Goal: Submit feedback/report problem: Submit feedback/report problem

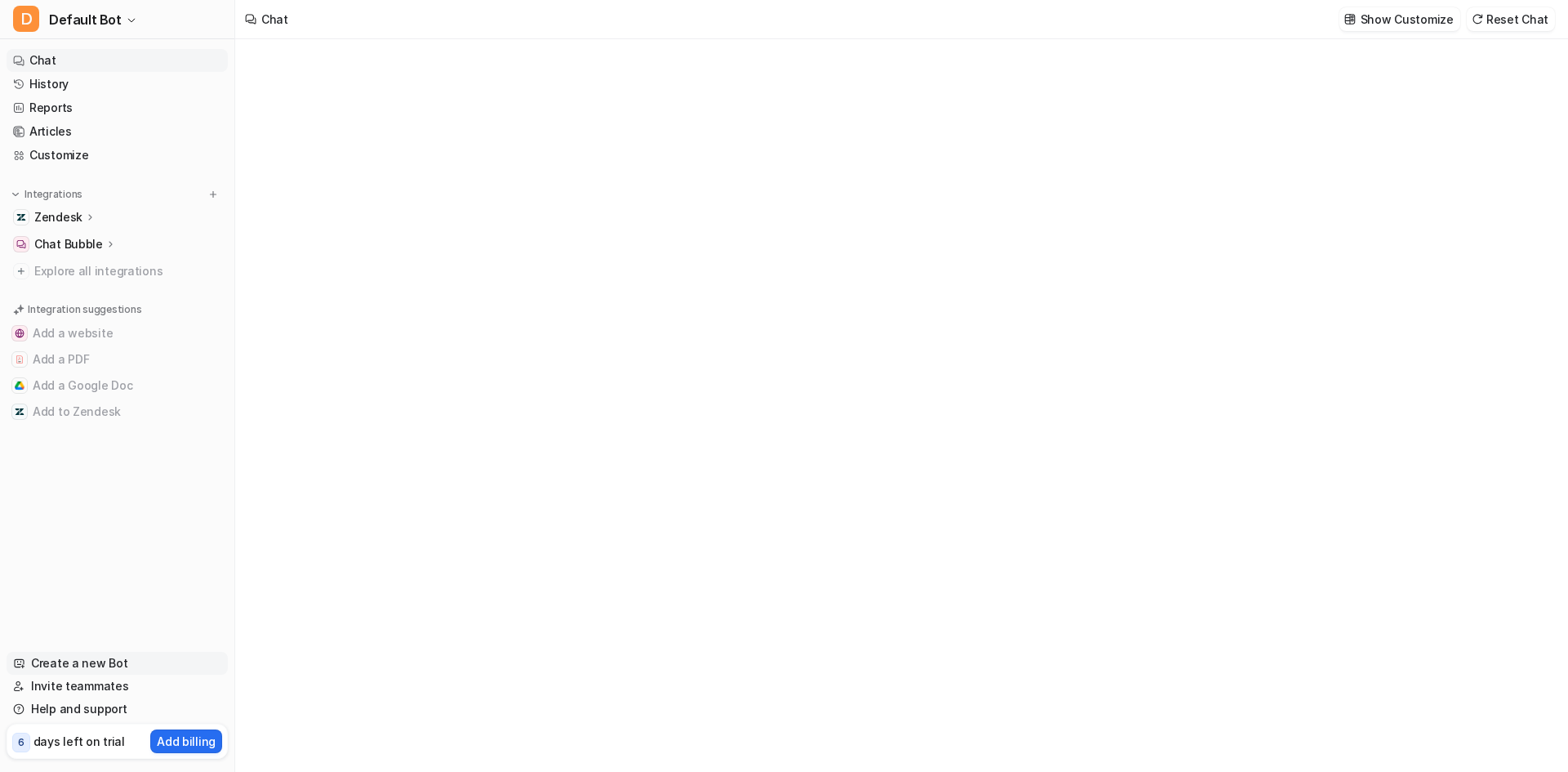
type textarea "**********"
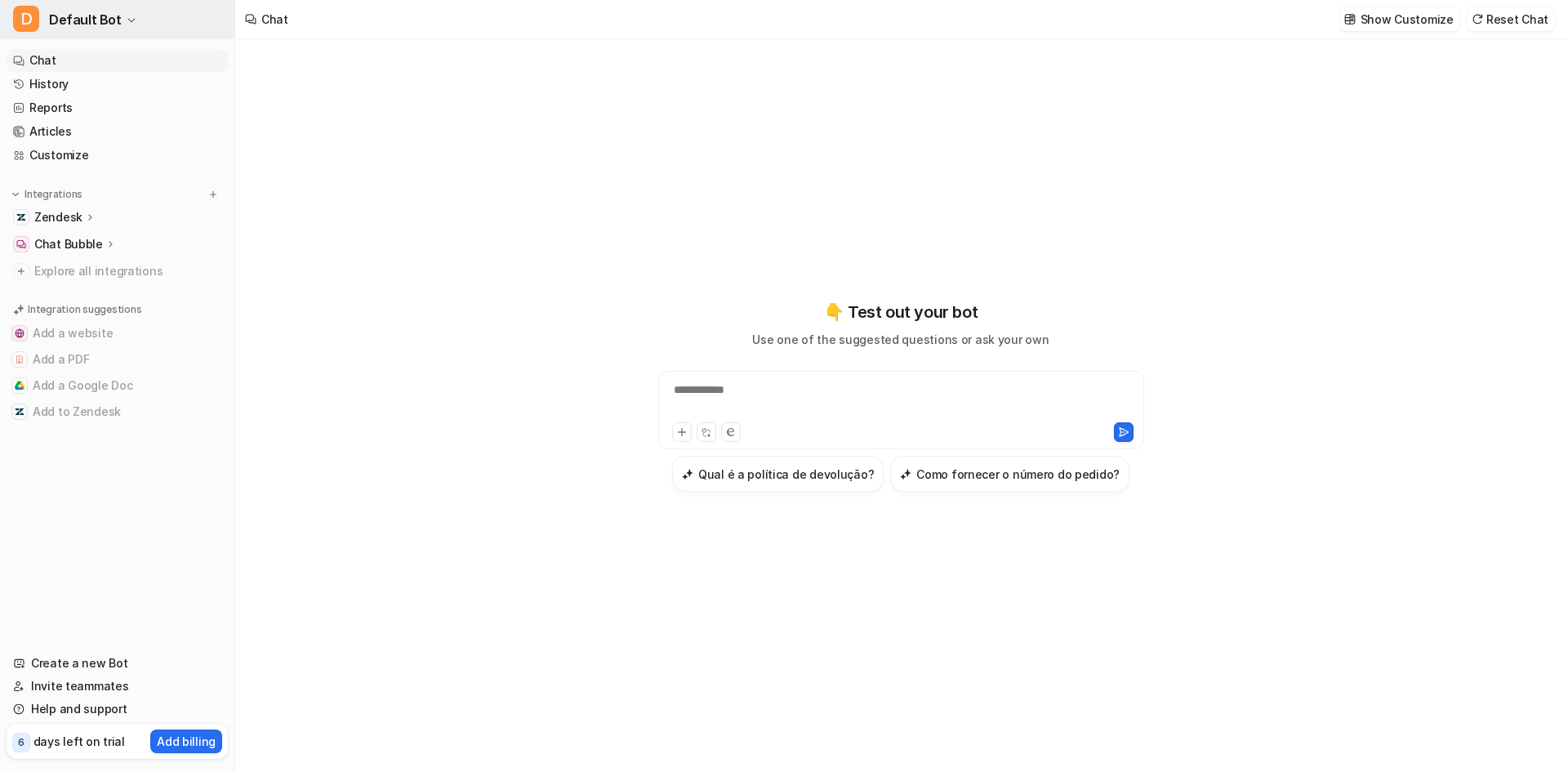
click at [127, 22] on icon "button" at bounding box center [131, 20] width 9 height 9
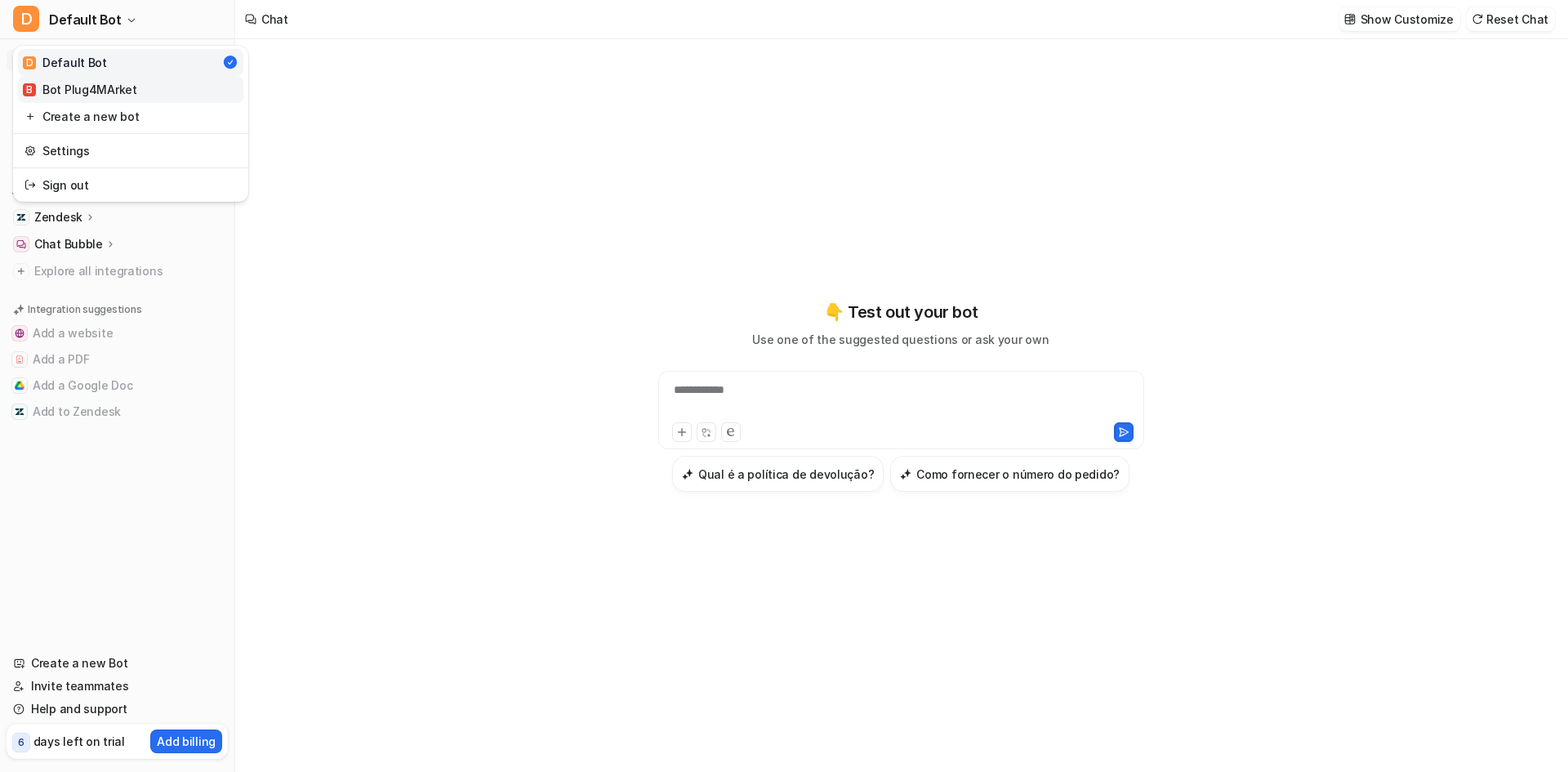
click at [146, 91] on link "B Bot Plug4MArket" at bounding box center [130, 89] width 225 height 27
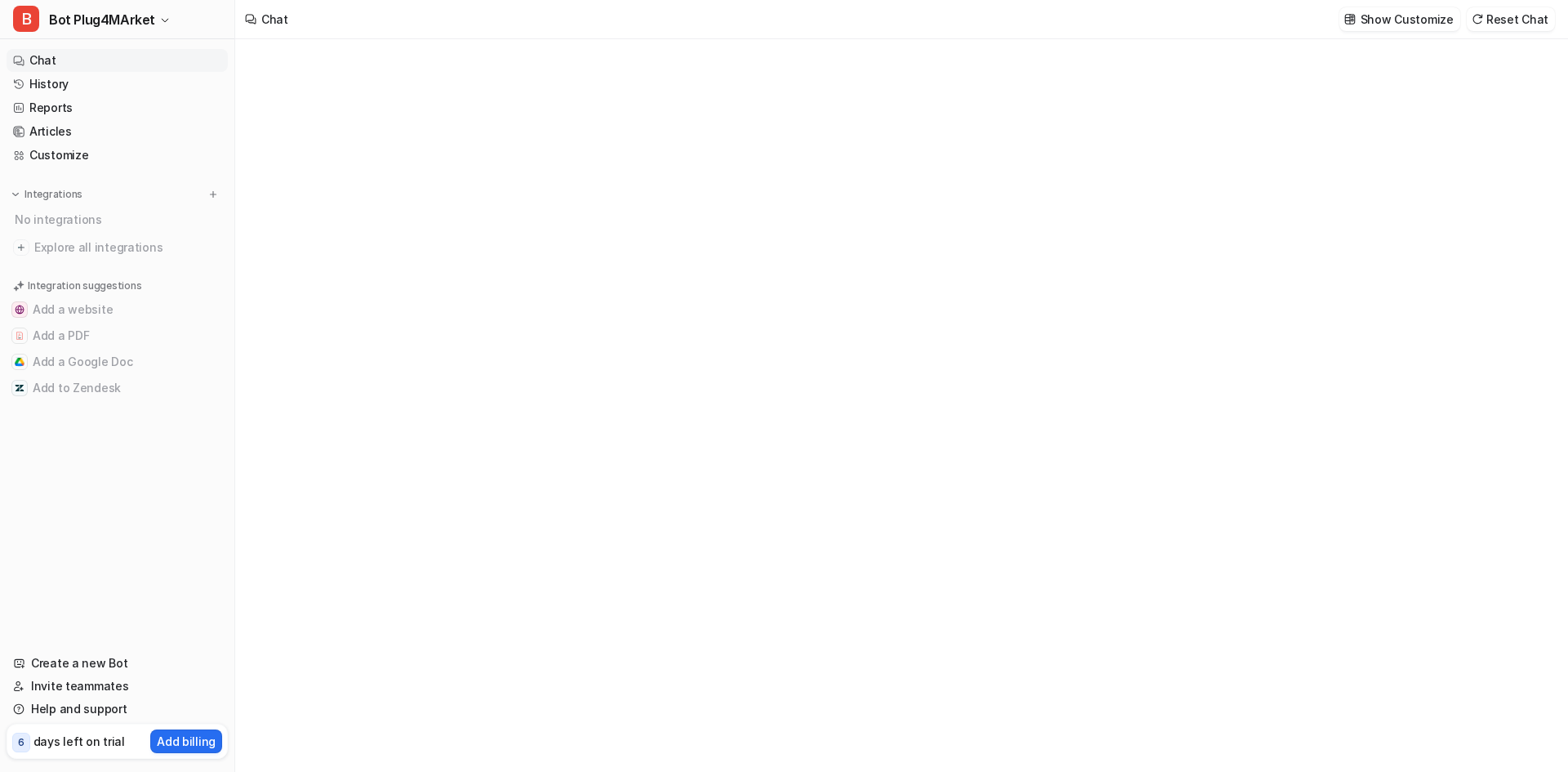
type textarea "**********"
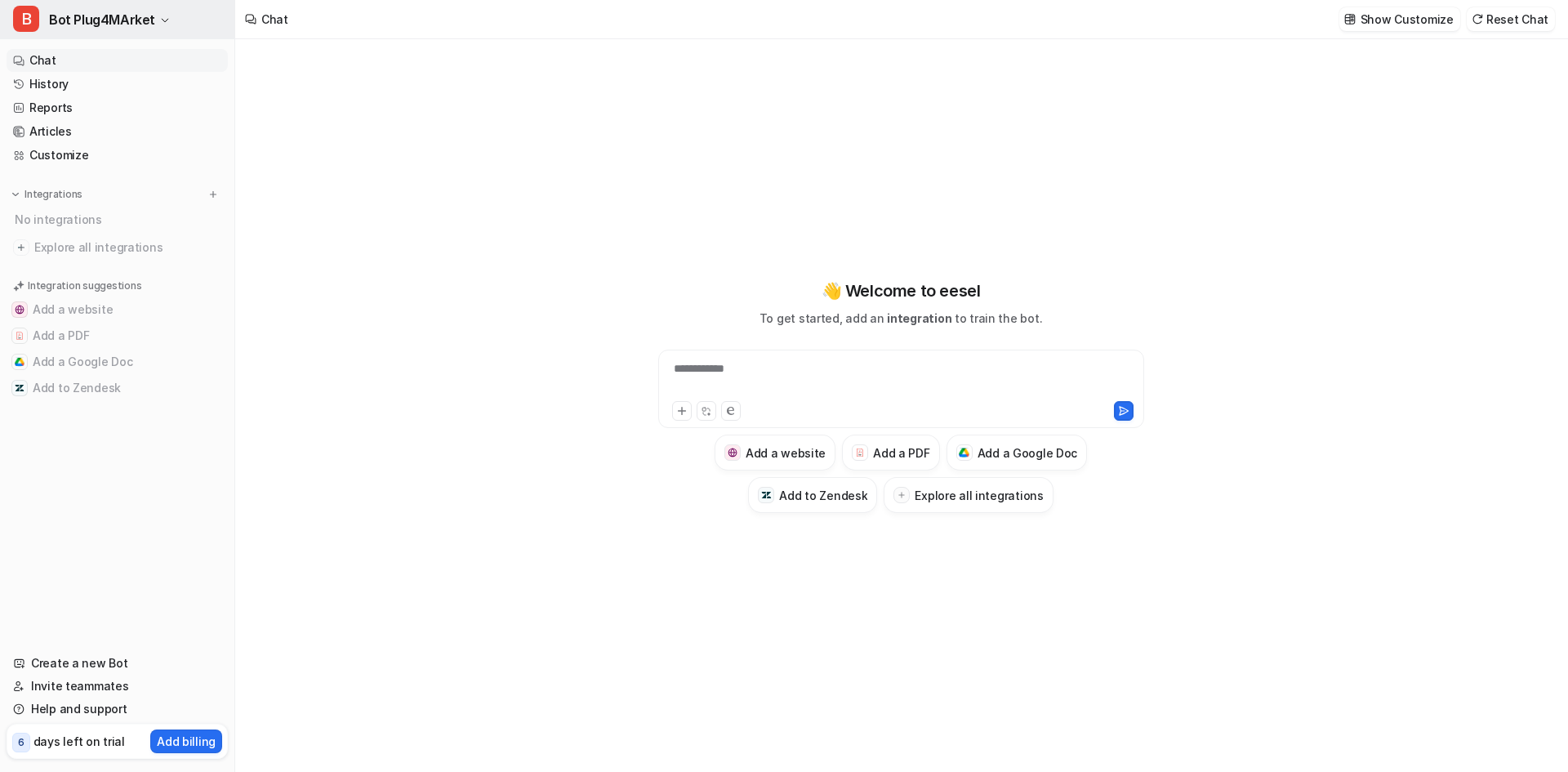
click at [118, 17] on span "Bot Plug4MArket" at bounding box center [102, 19] width 106 height 23
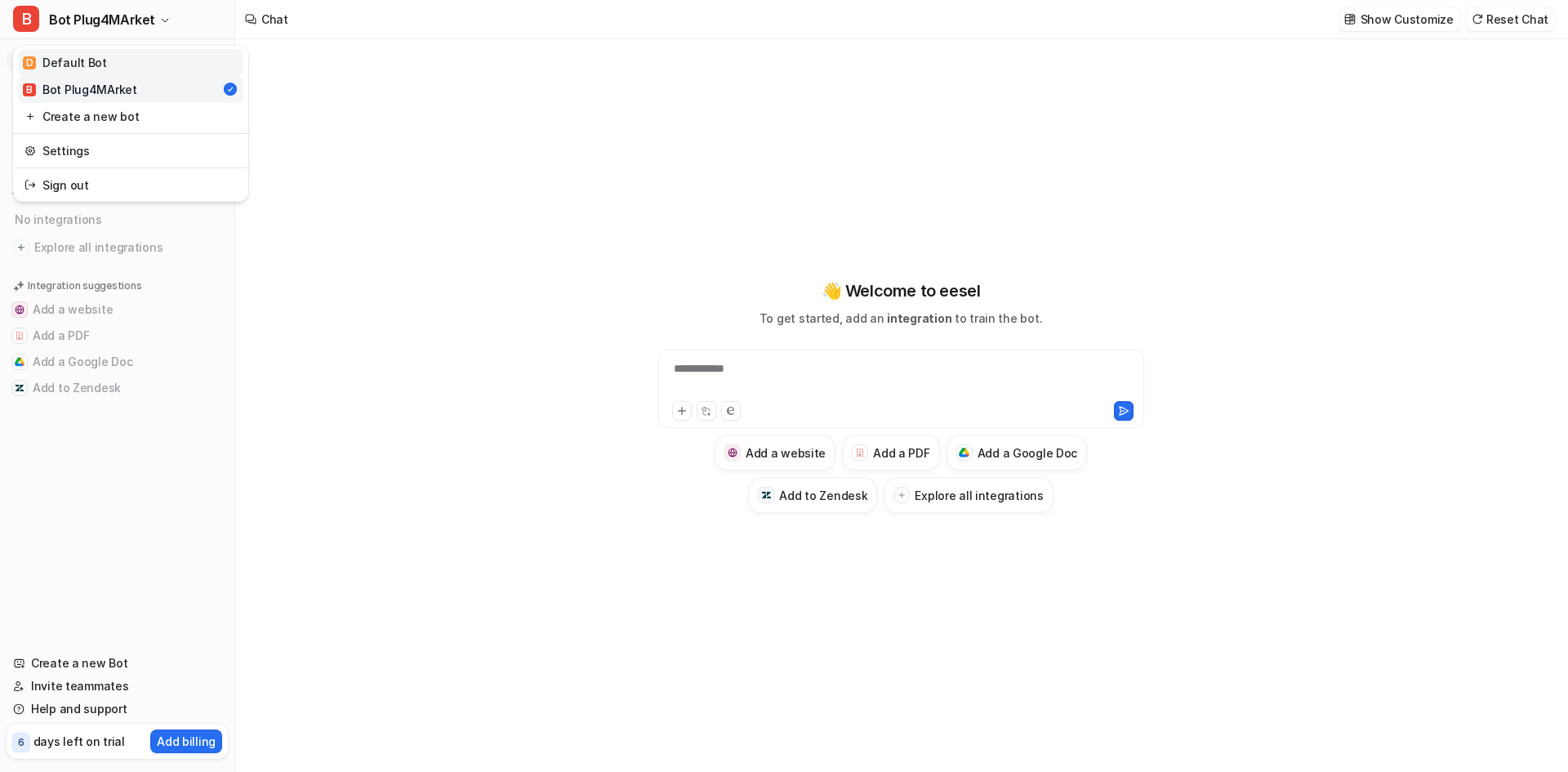
click at [117, 59] on link "D Default Bot" at bounding box center [130, 62] width 225 height 27
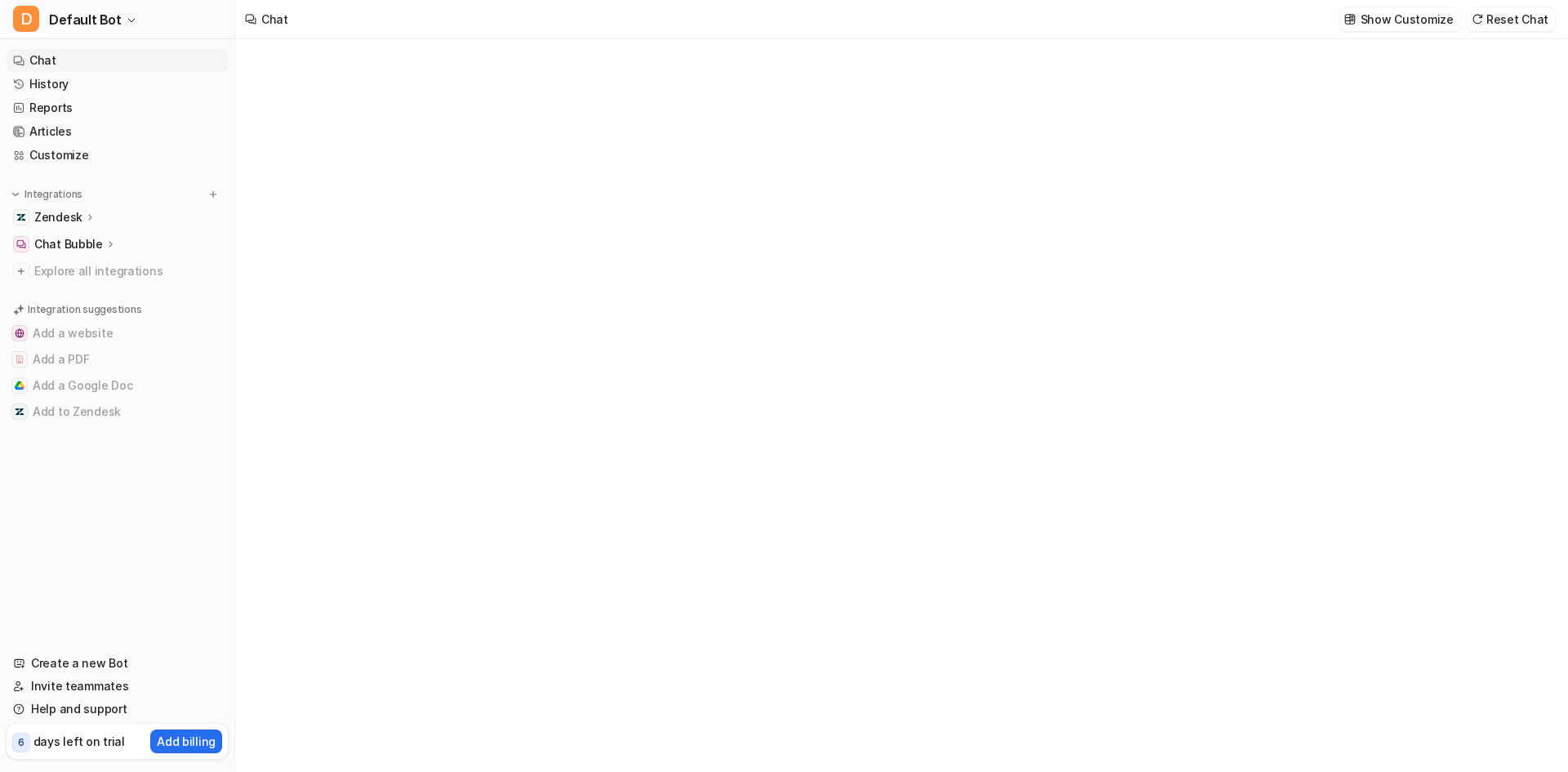
click at [81, 241] on p "Chat Bubble" at bounding box center [69, 244] width 69 height 16
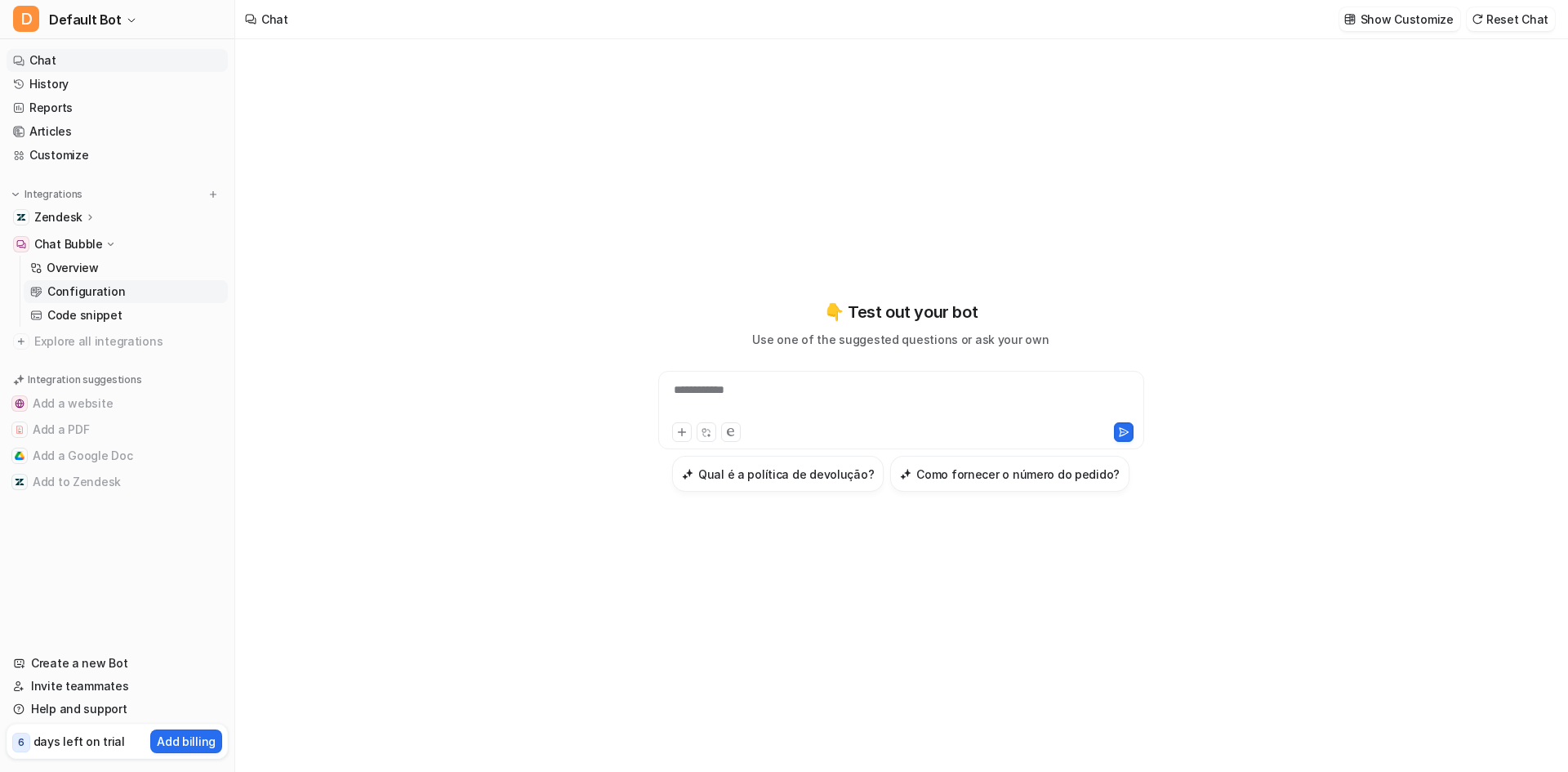
click at [103, 283] on link "Configuration" at bounding box center [125, 292] width 204 height 23
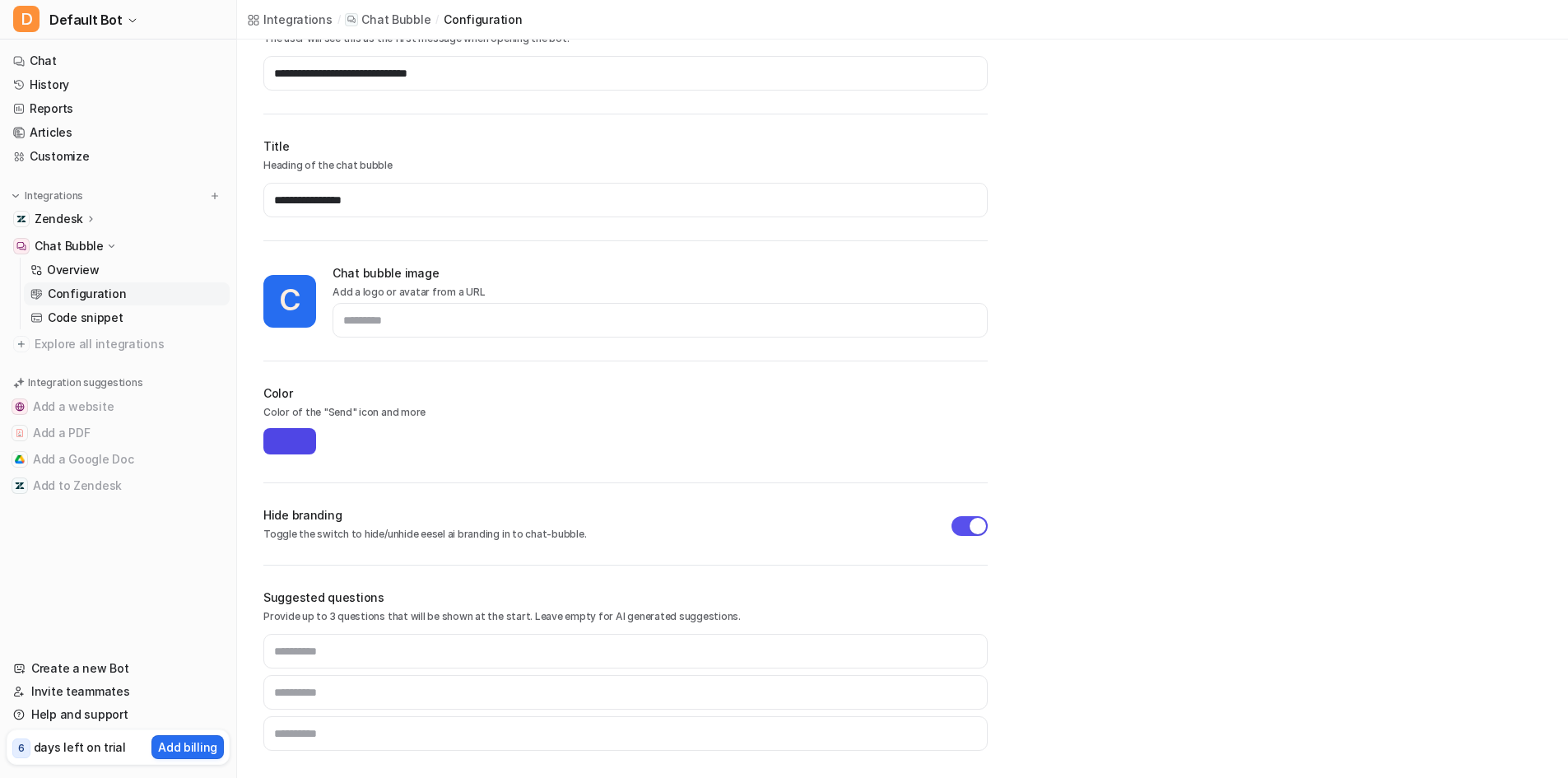
scroll to position [224, 0]
click at [85, 269] on p "Overview" at bounding box center [73, 269] width 53 height 17
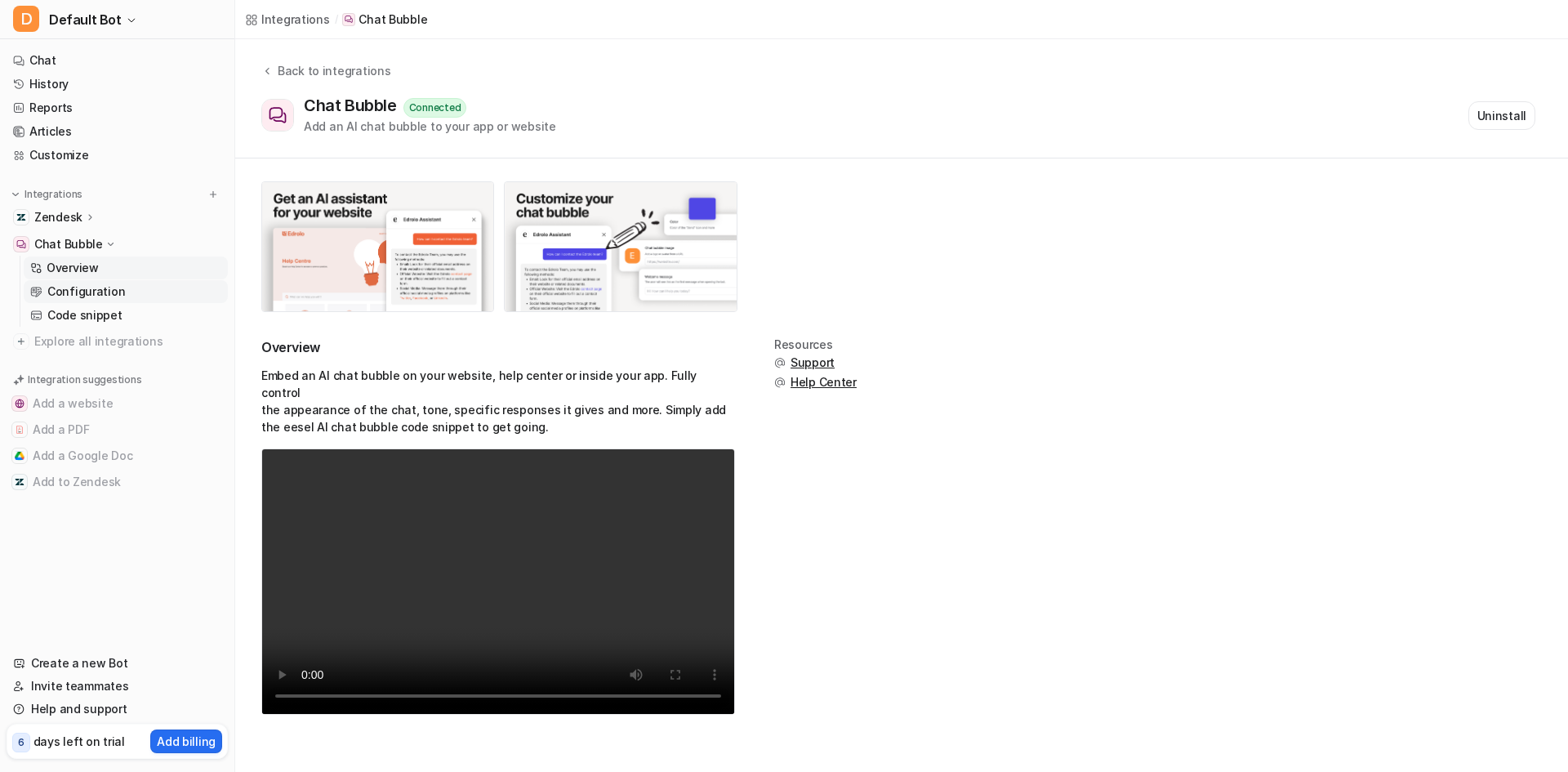
click at [67, 297] on p "Configuration" at bounding box center [86, 292] width 78 height 16
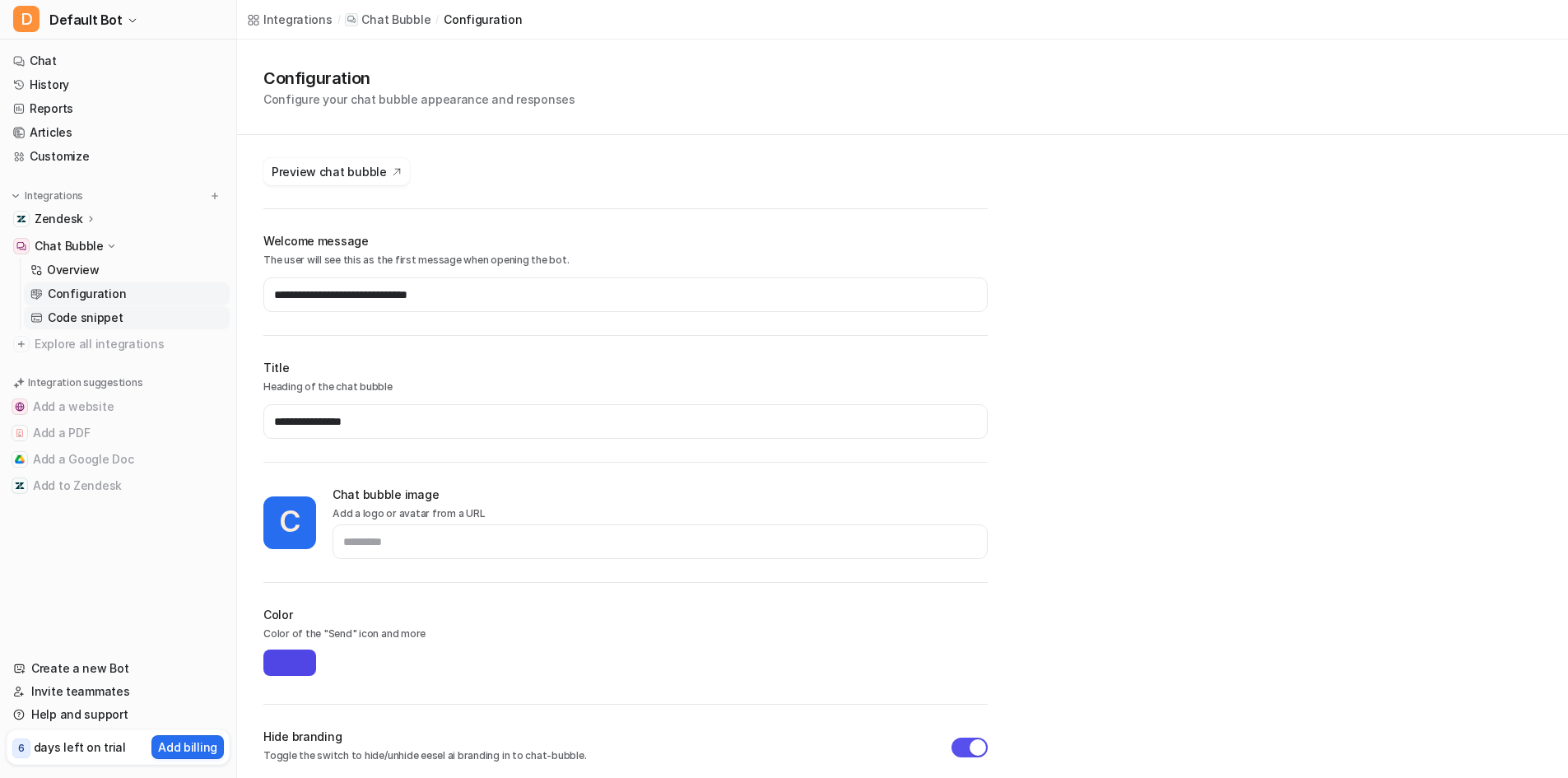
click at [80, 313] on p "Code snippet" at bounding box center [85, 317] width 76 height 17
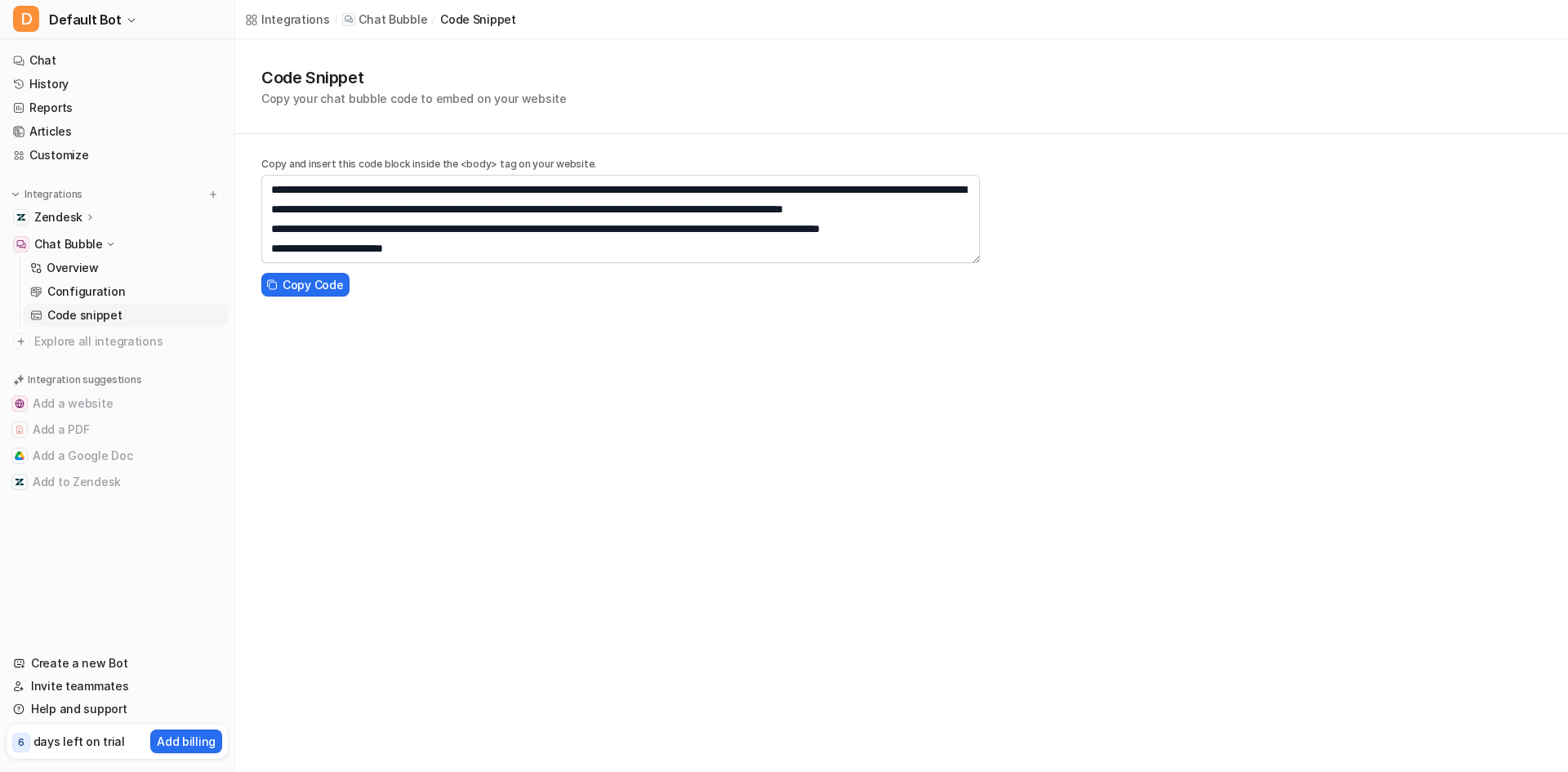
click at [299, 20] on div "Integrations" at bounding box center [296, 19] width 69 height 17
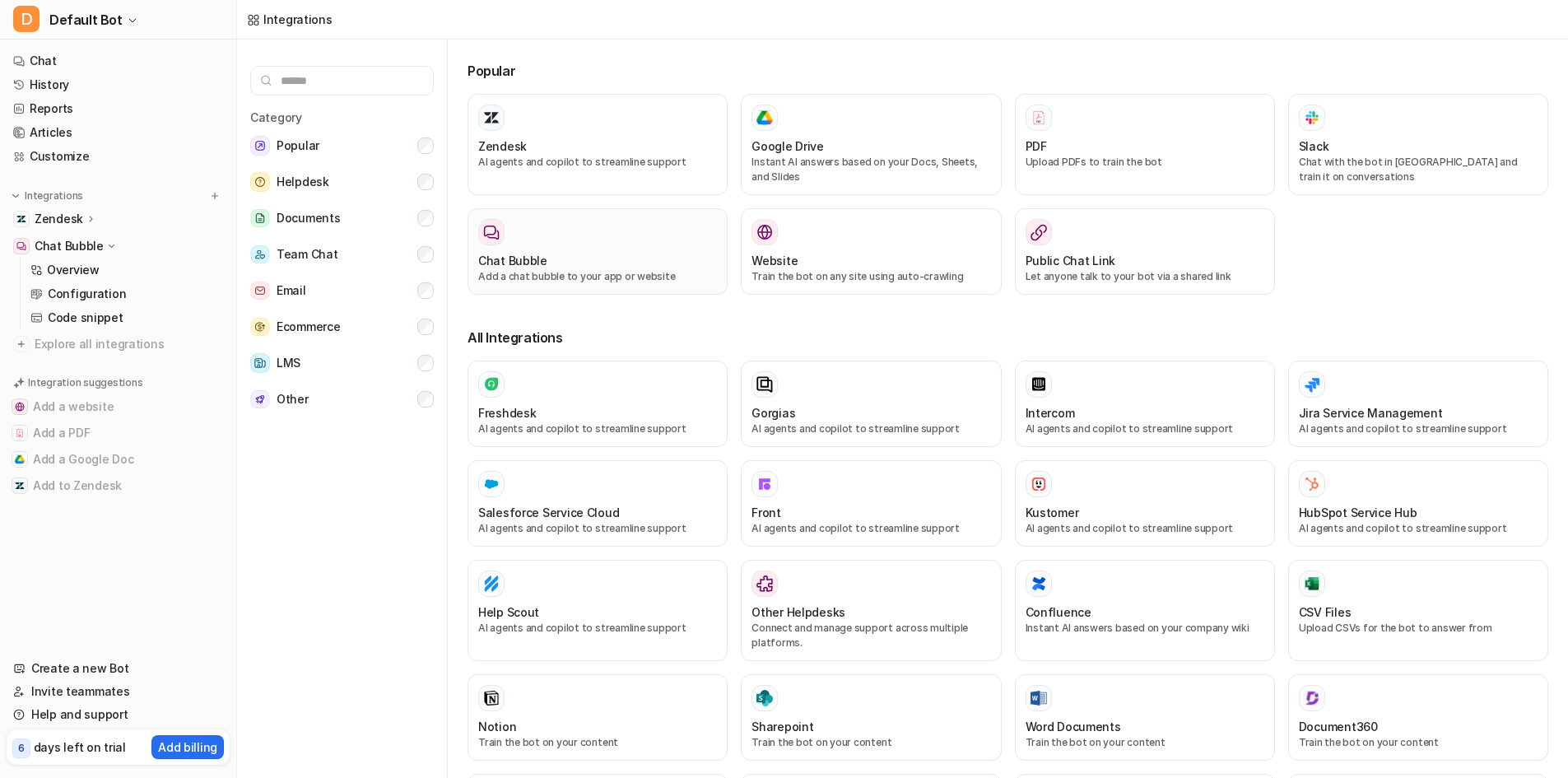
click at [568, 258] on div "Chat Bubble" at bounding box center [597, 261] width 239 height 17
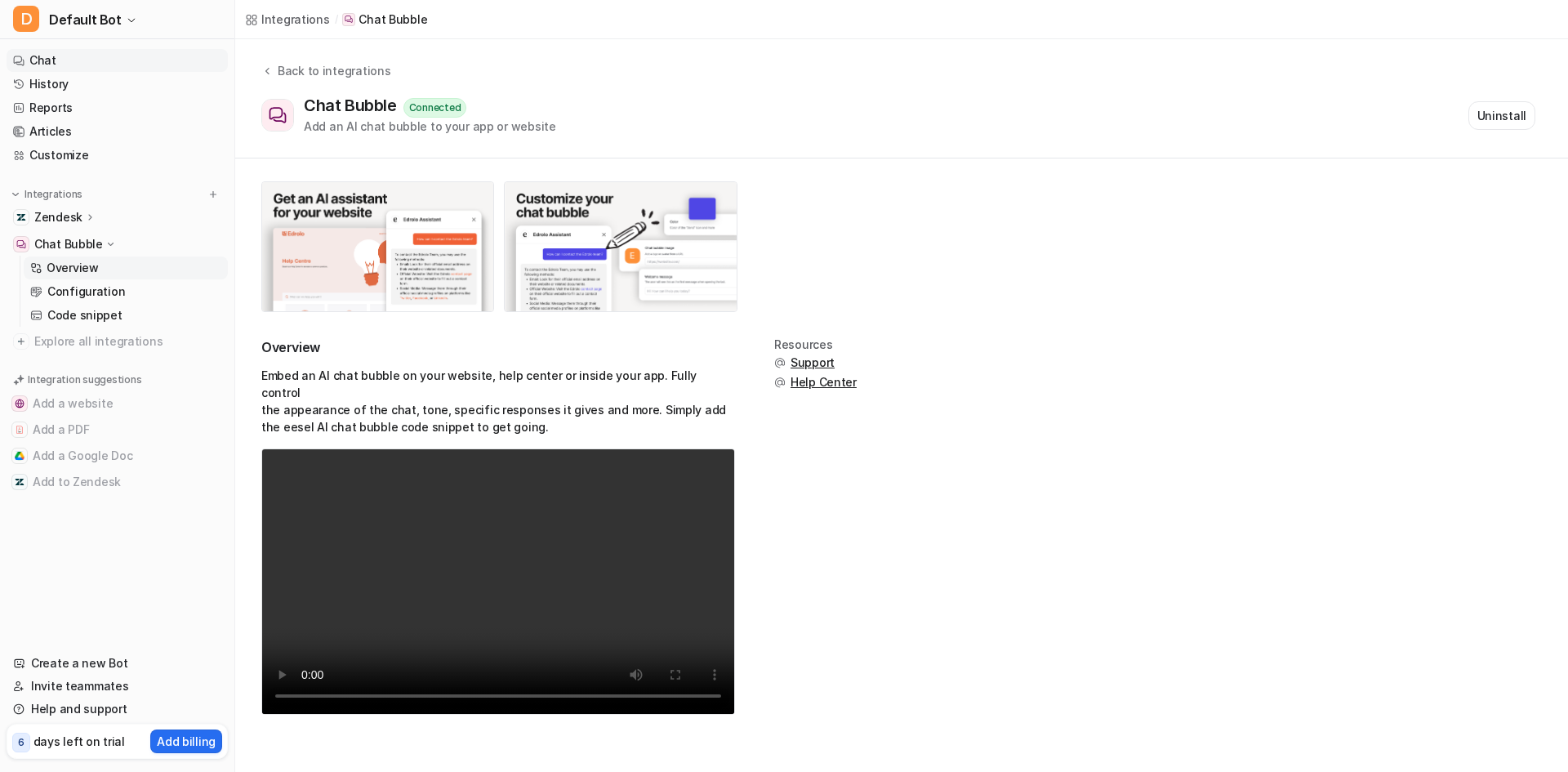
click at [102, 62] on link "Chat" at bounding box center [117, 60] width 222 height 23
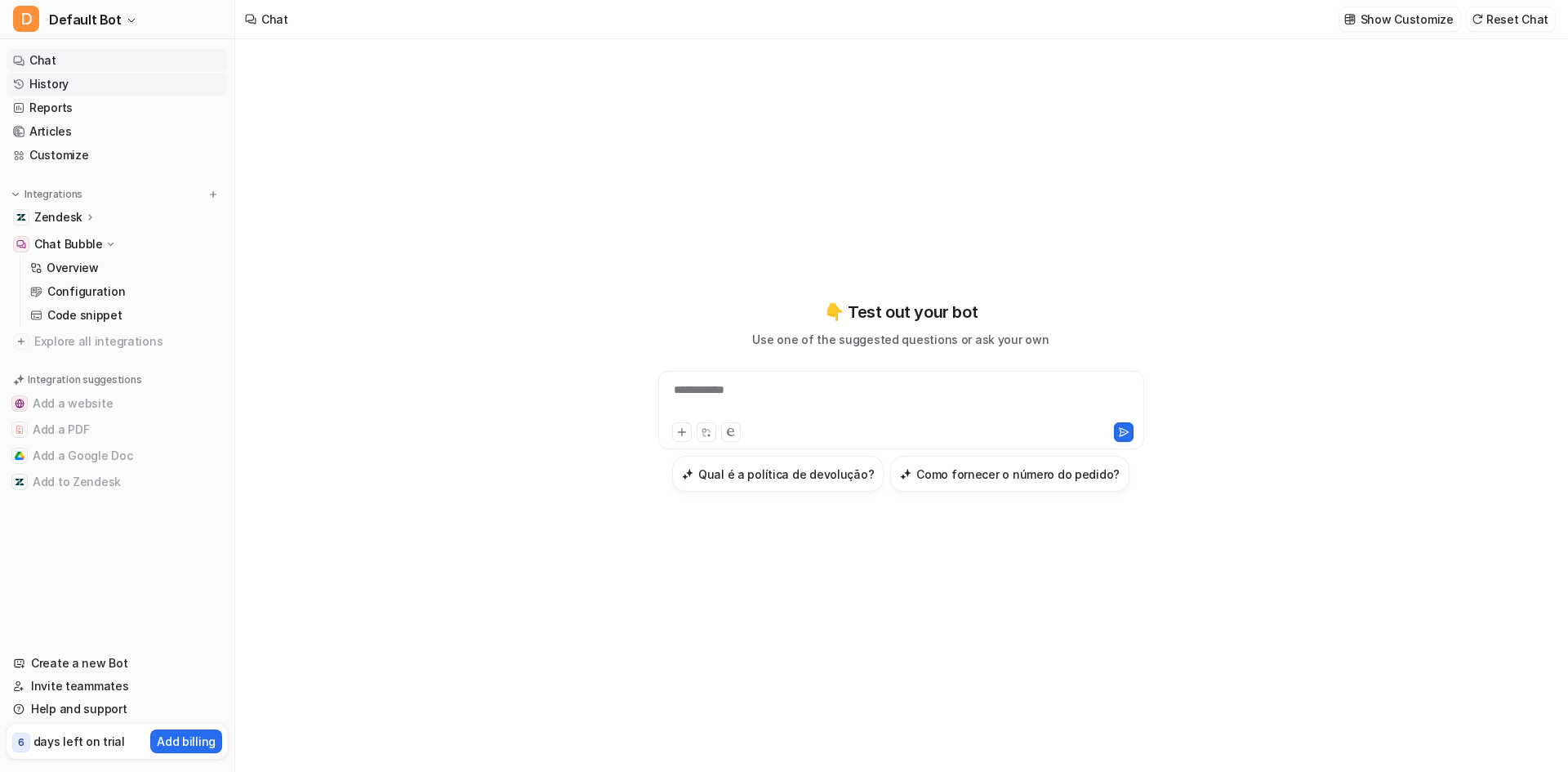
click at [69, 83] on link "History" at bounding box center [117, 84] width 222 height 23
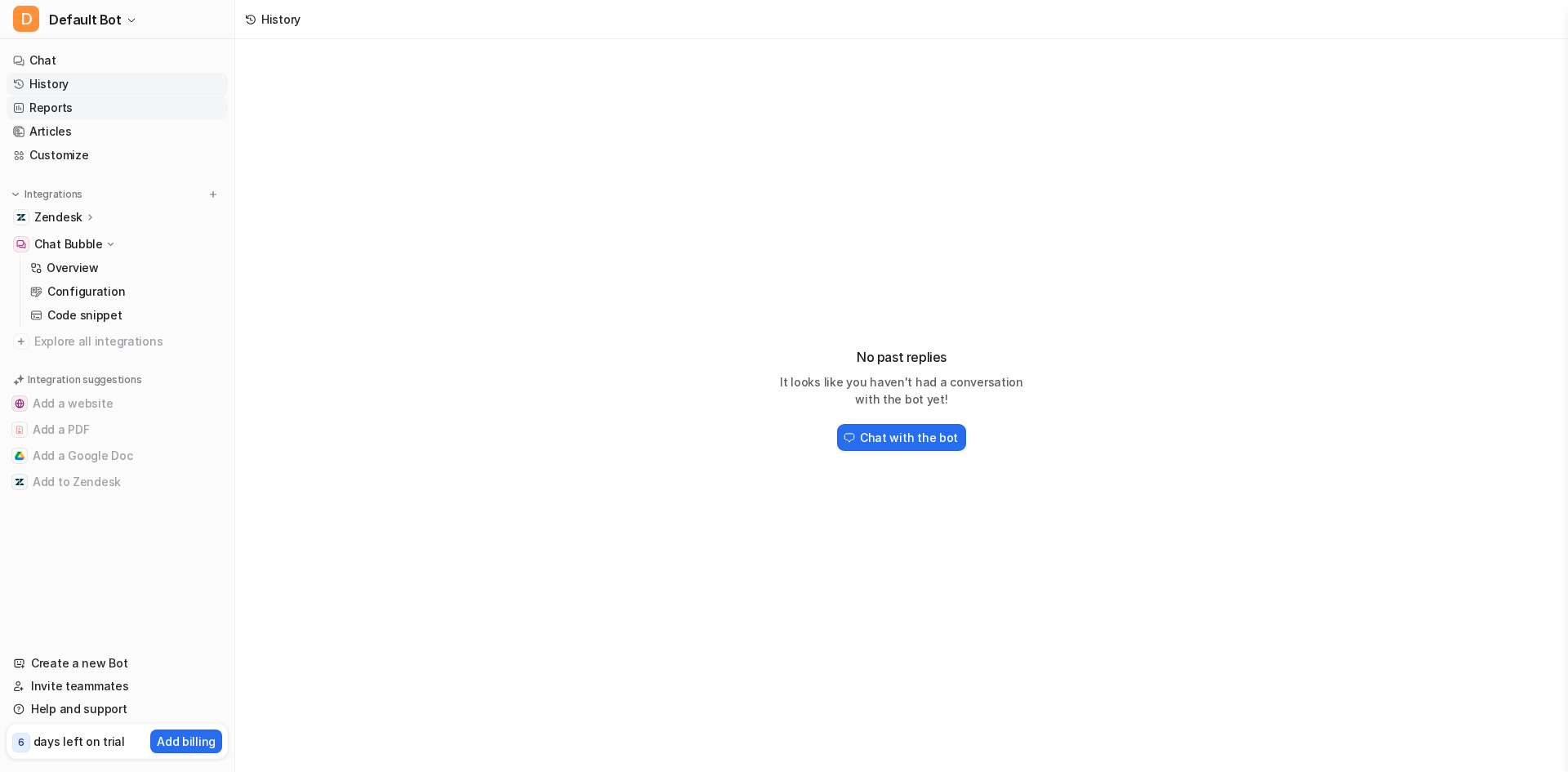
click at [73, 110] on link "Reports" at bounding box center [117, 108] width 222 height 23
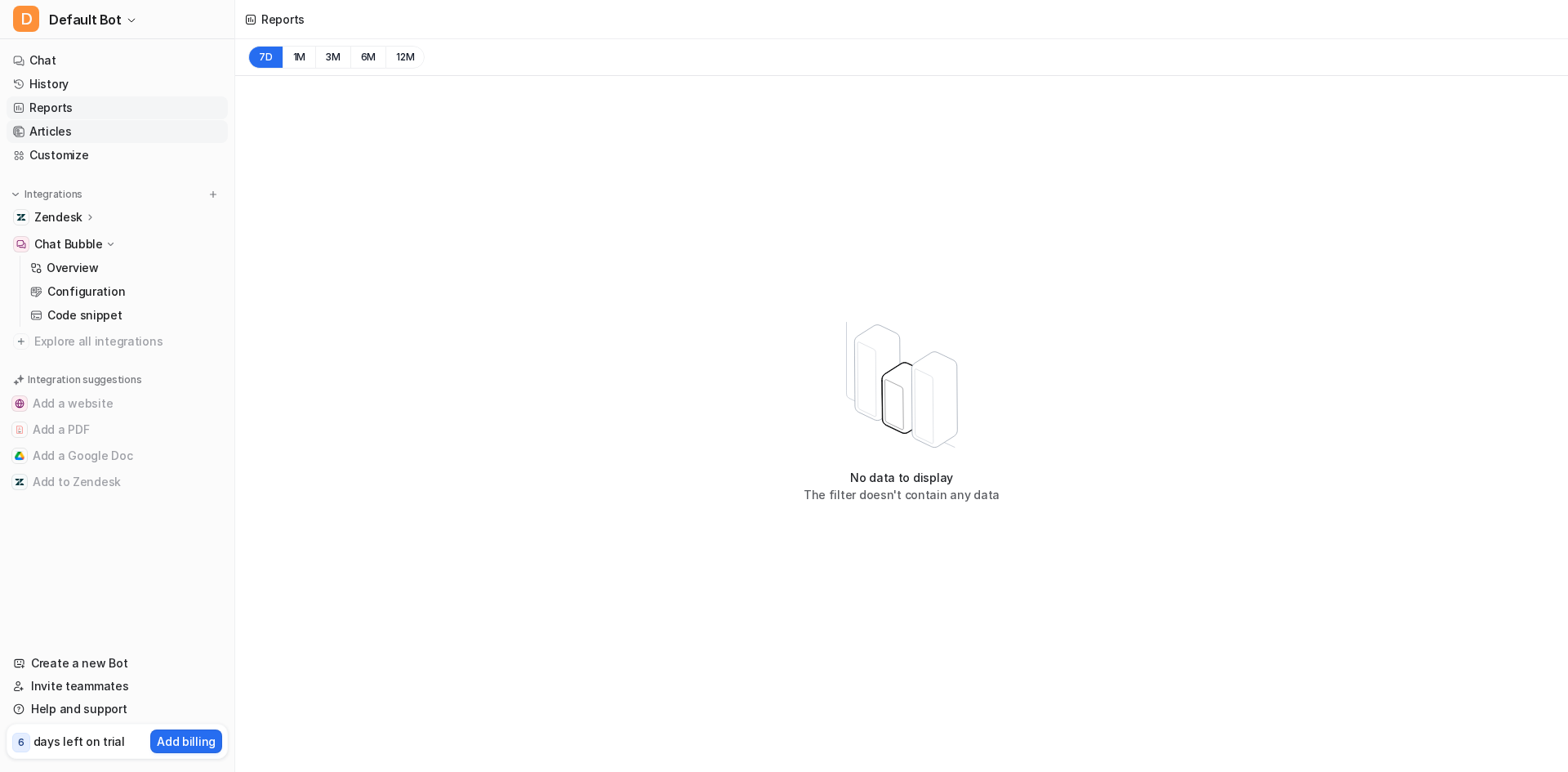
click at [73, 126] on link "Articles" at bounding box center [117, 131] width 222 height 23
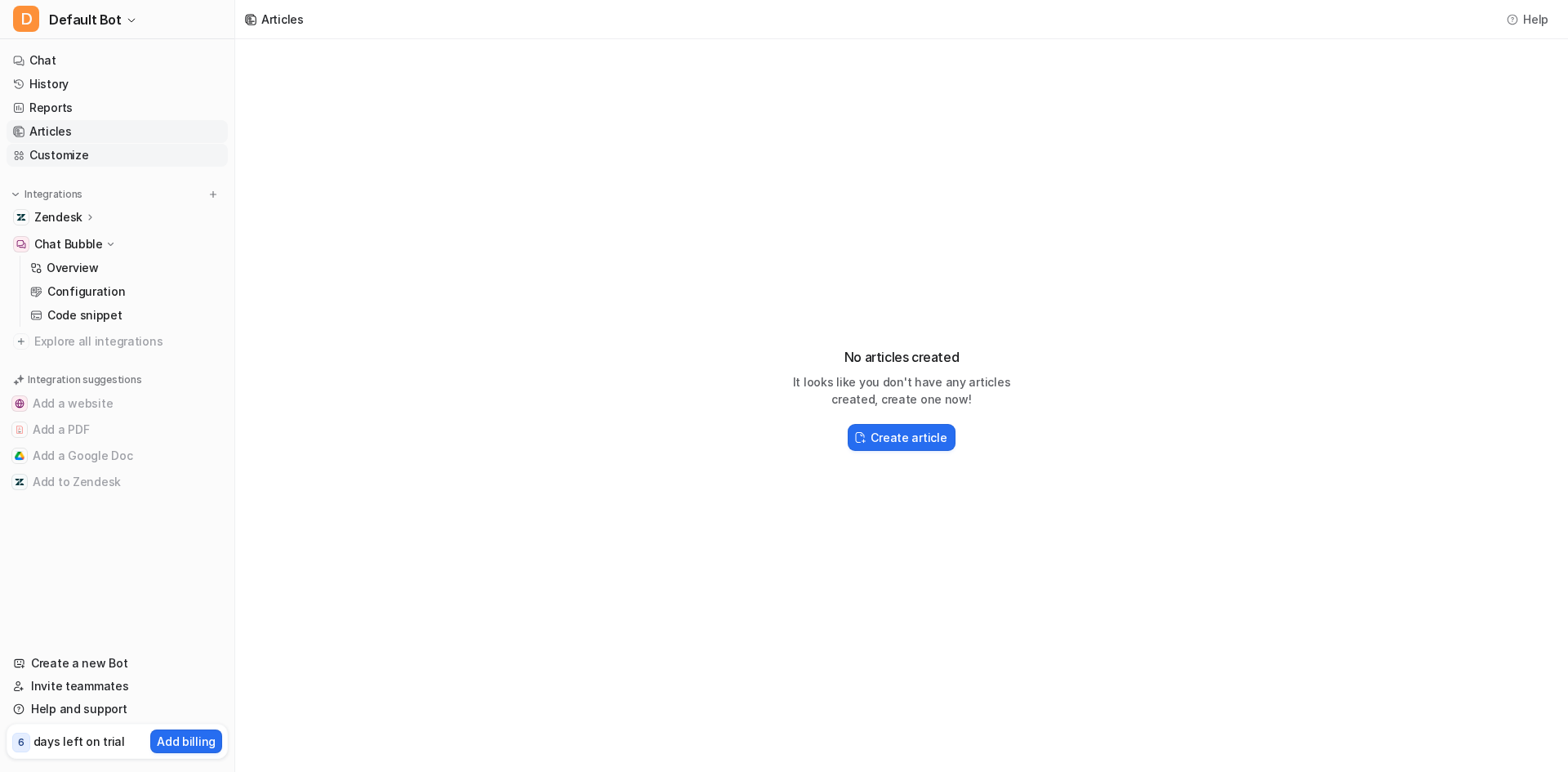
click at [61, 154] on link "Customize" at bounding box center [117, 155] width 222 height 23
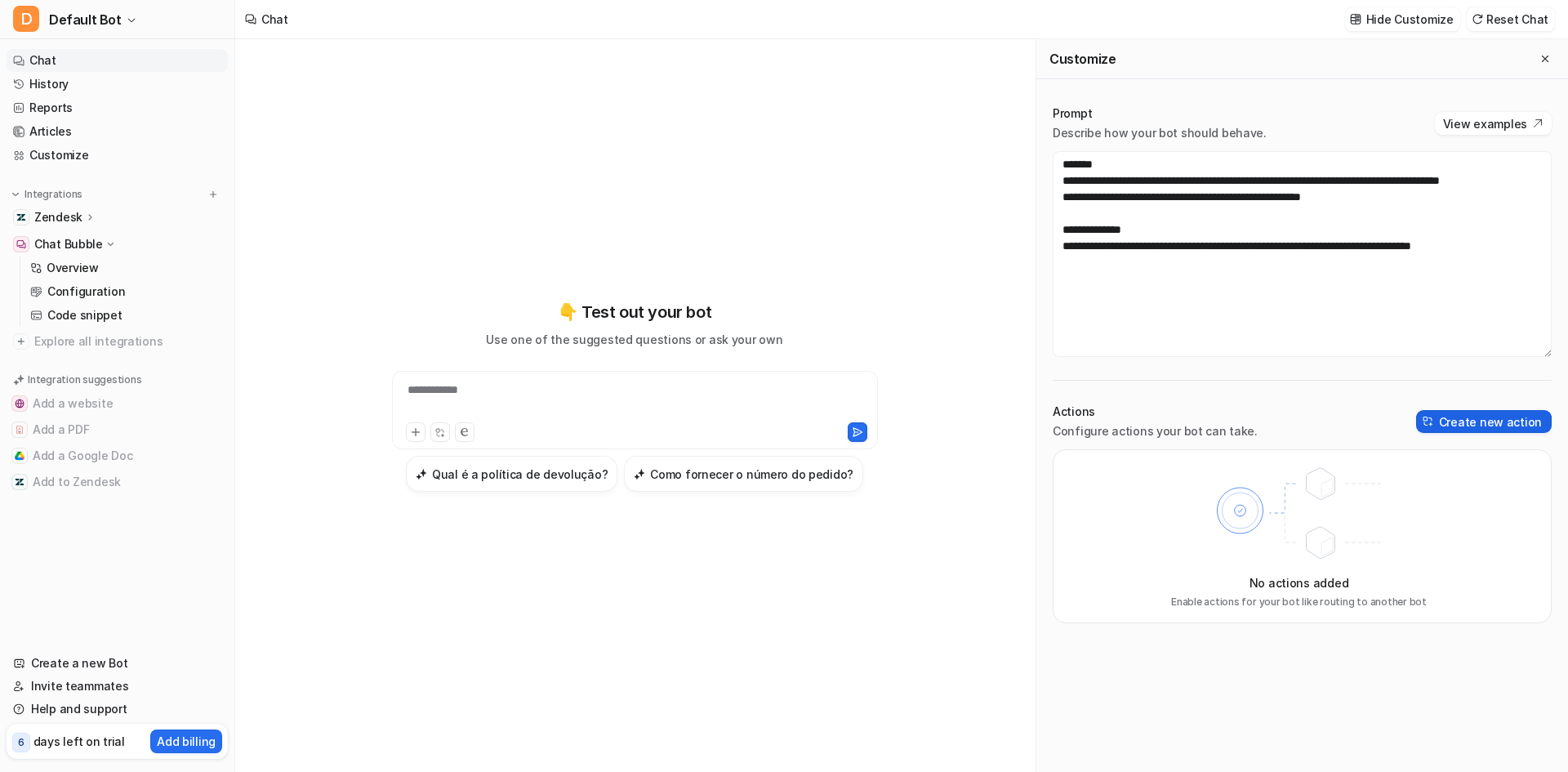
click at [1464, 425] on button "Create new action" at bounding box center [1483, 421] width 135 height 23
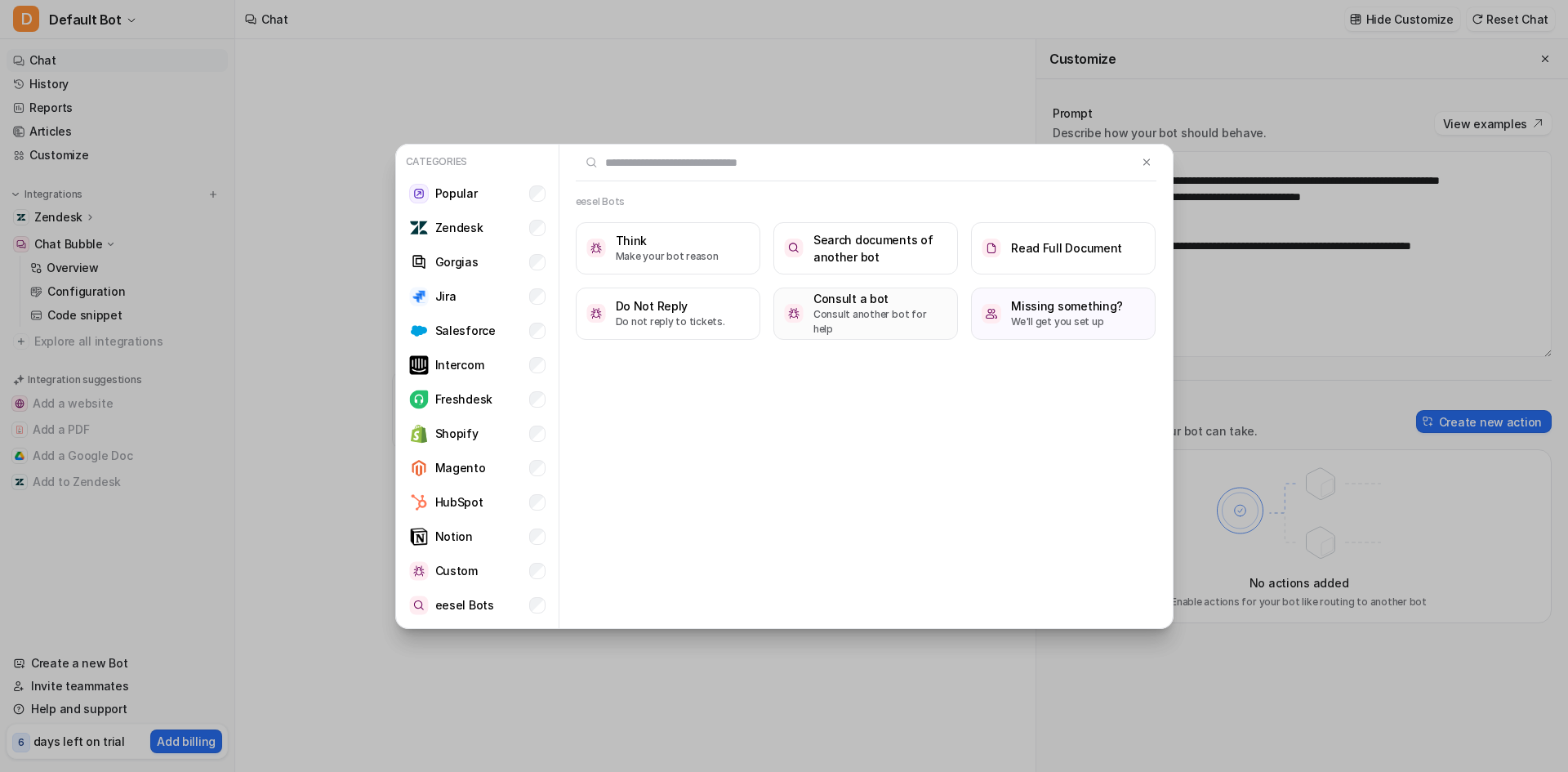
click at [873, 317] on p "Consult another bot for help" at bounding box center [879, 322] width 134 height 29
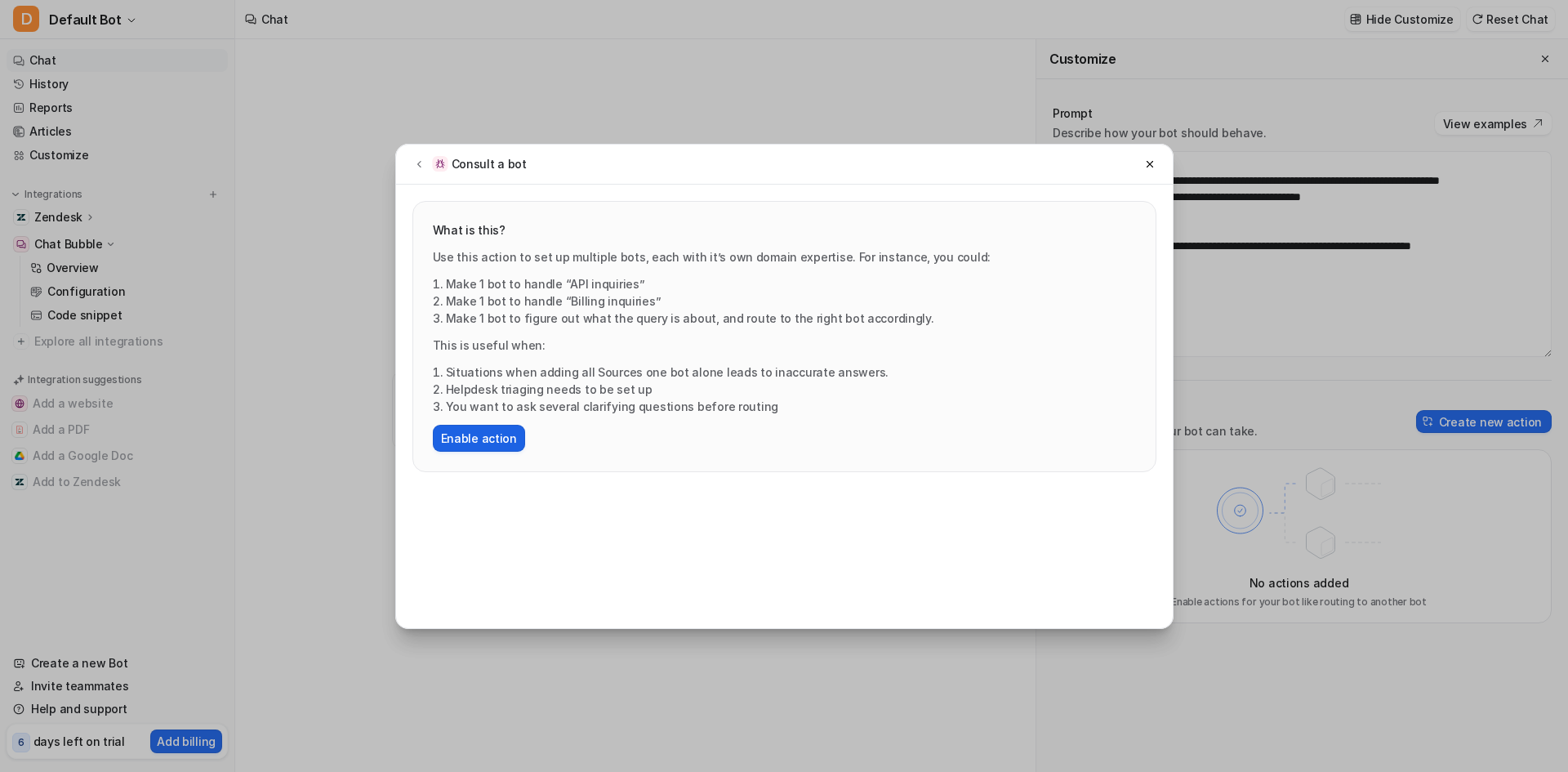
click at [506, 444] on button "Enable action" at bounding box center [478, 438] width 92 height 27
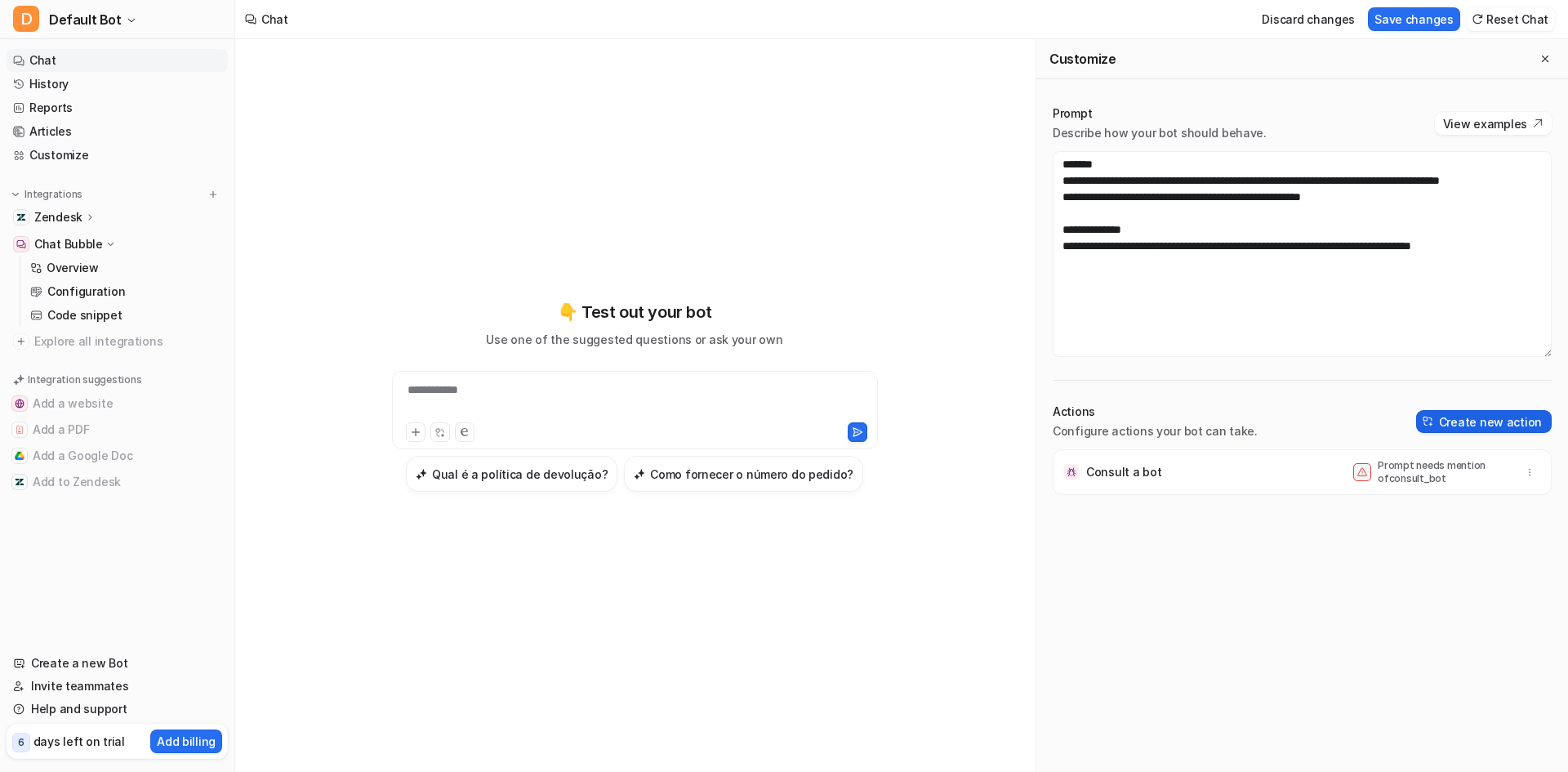
click at [1460, 423] on button "Create new action" at bounding box center [1483, 421] width 135 height 23
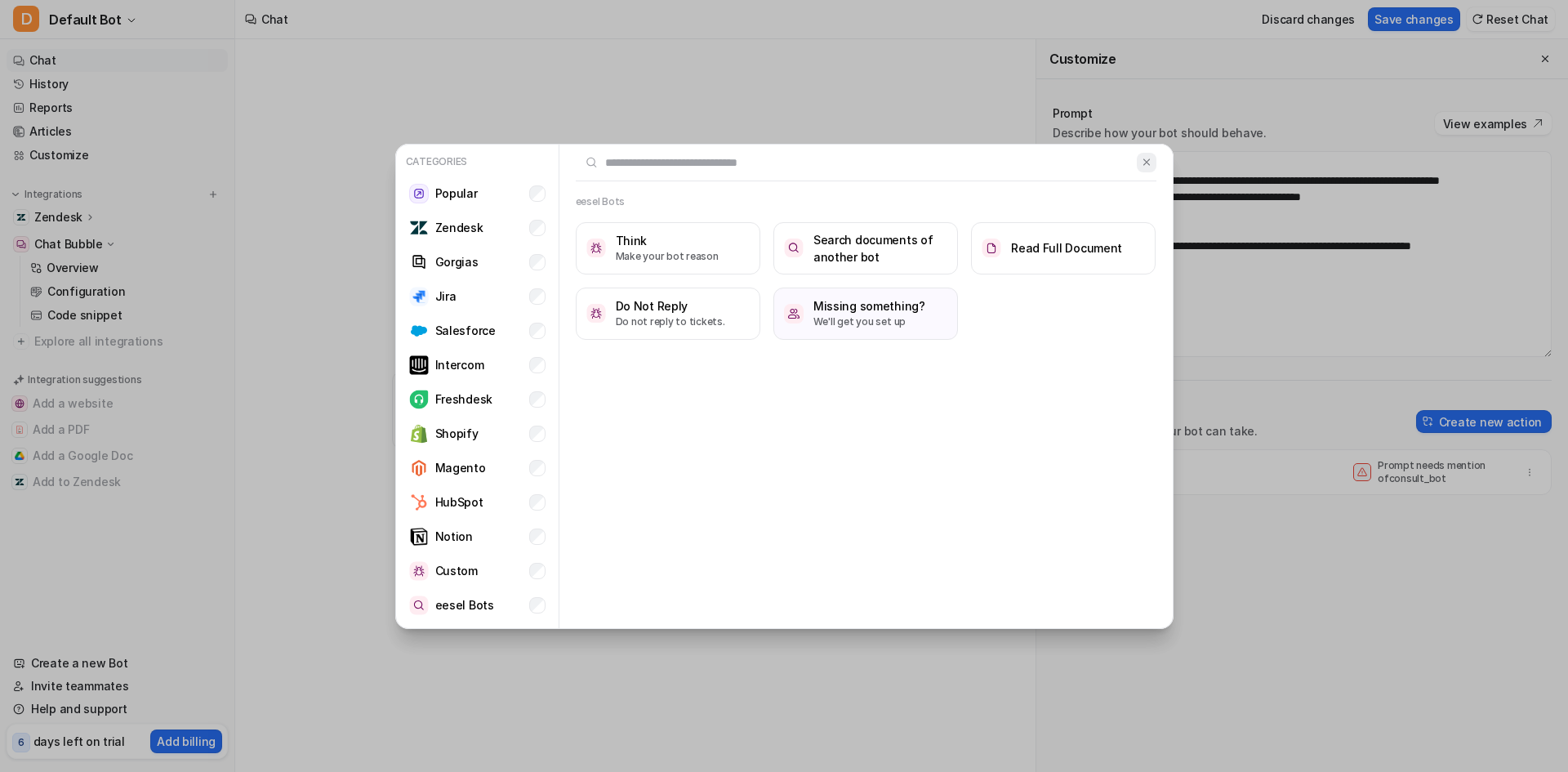
click at [1148, 162] on img at bounding box center [1146, 162] width 11 height 12
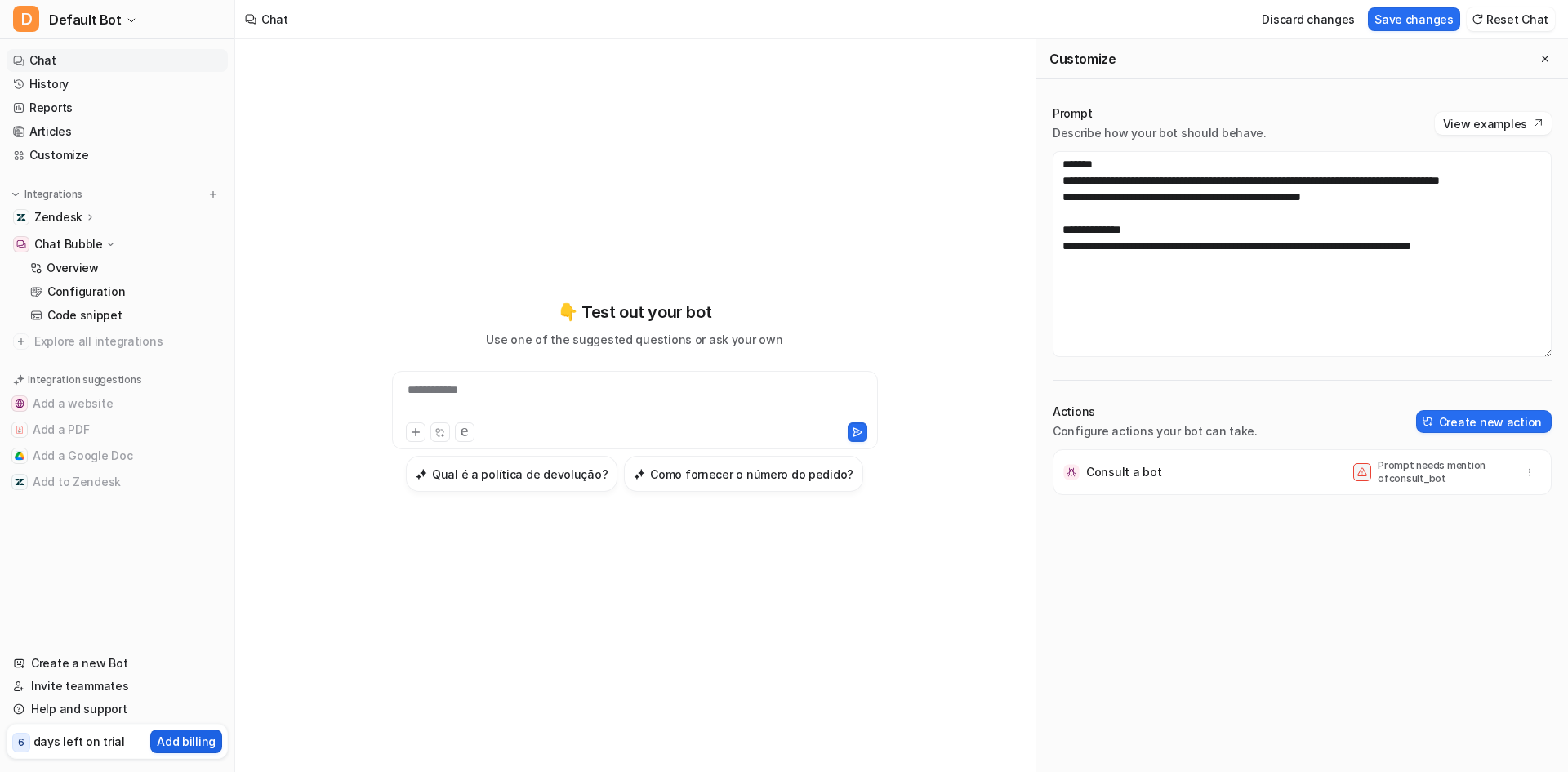
click at [188, 745] on p "Add billing" at bounding box center [186, 742] width 59 height 17
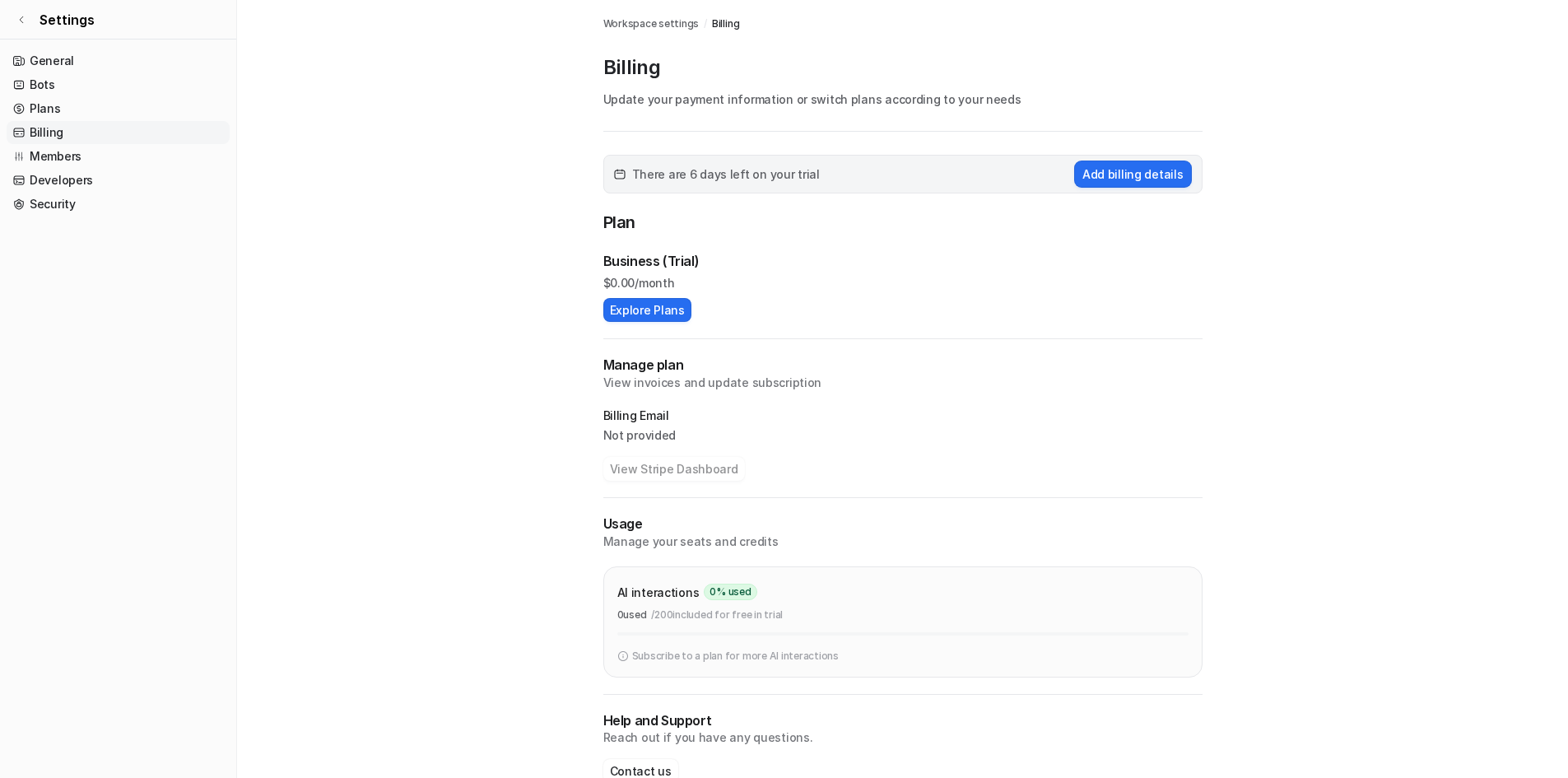
scroll to position [38, 0]
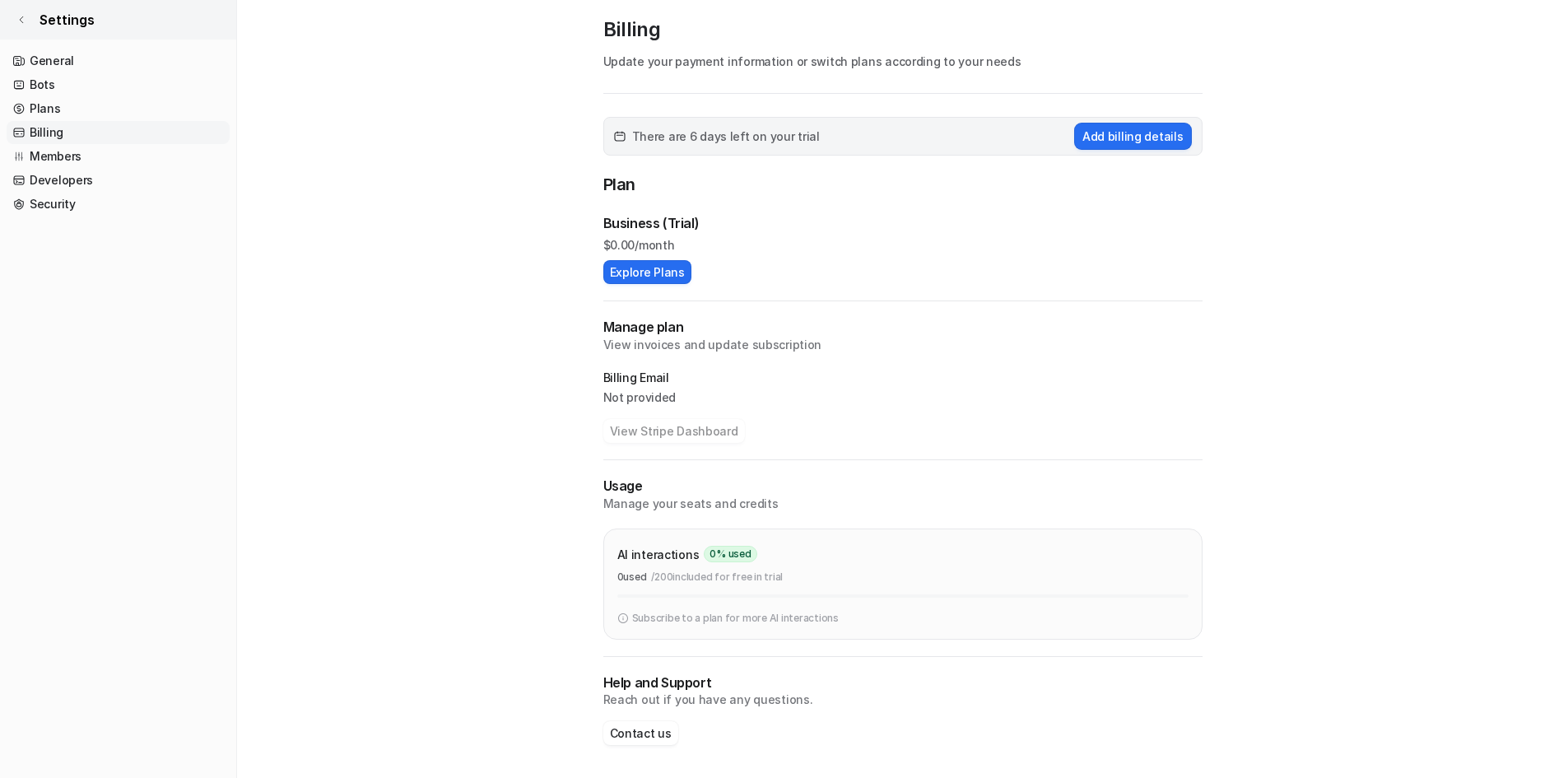
click at [17, 23] on icon at bounding box center [21, 19] width 10 height 10
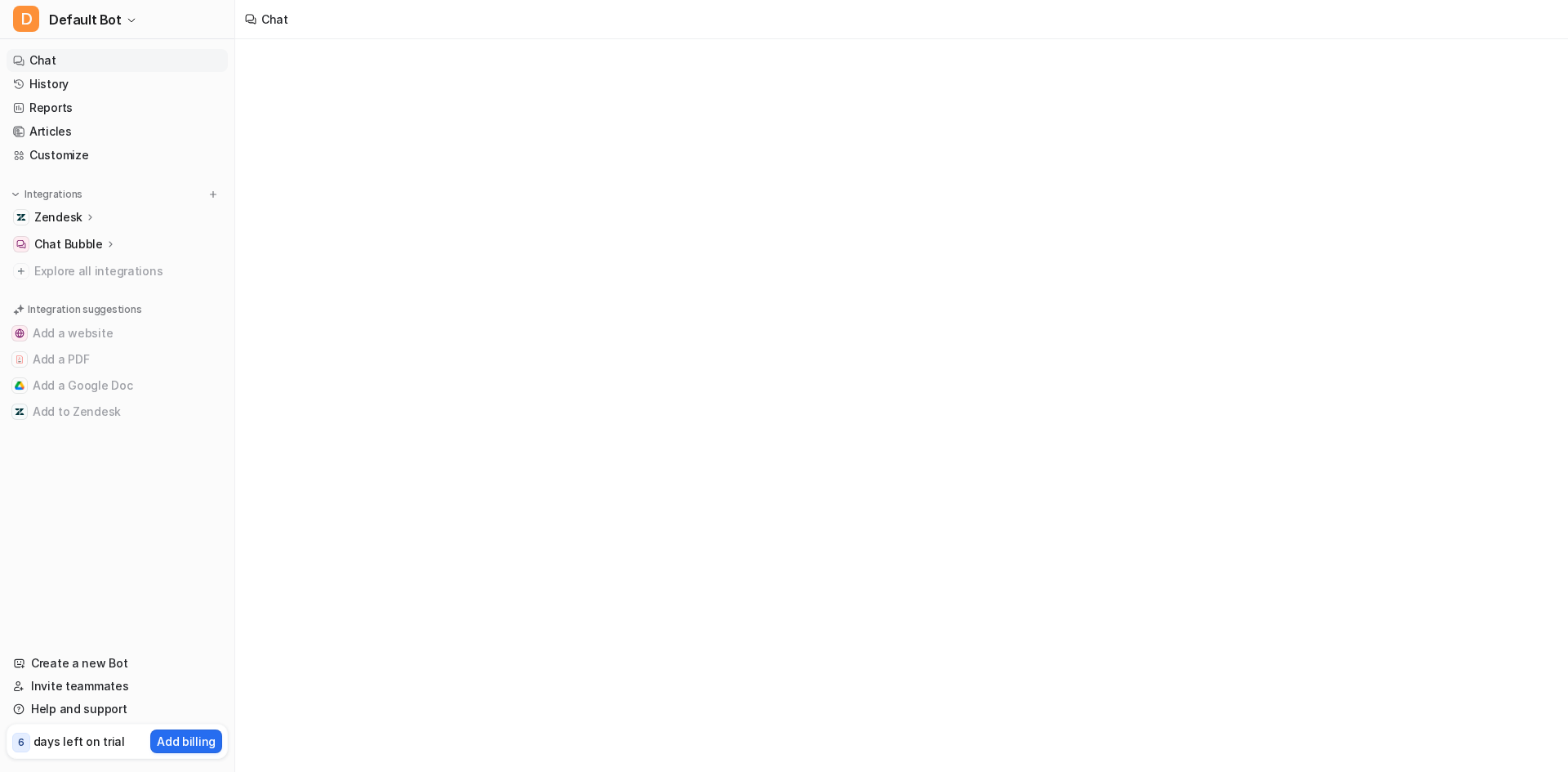
click at [85, 55] on link "Chat" at bounding box center [117, 60] width 222 height 23
type textarea "**********"
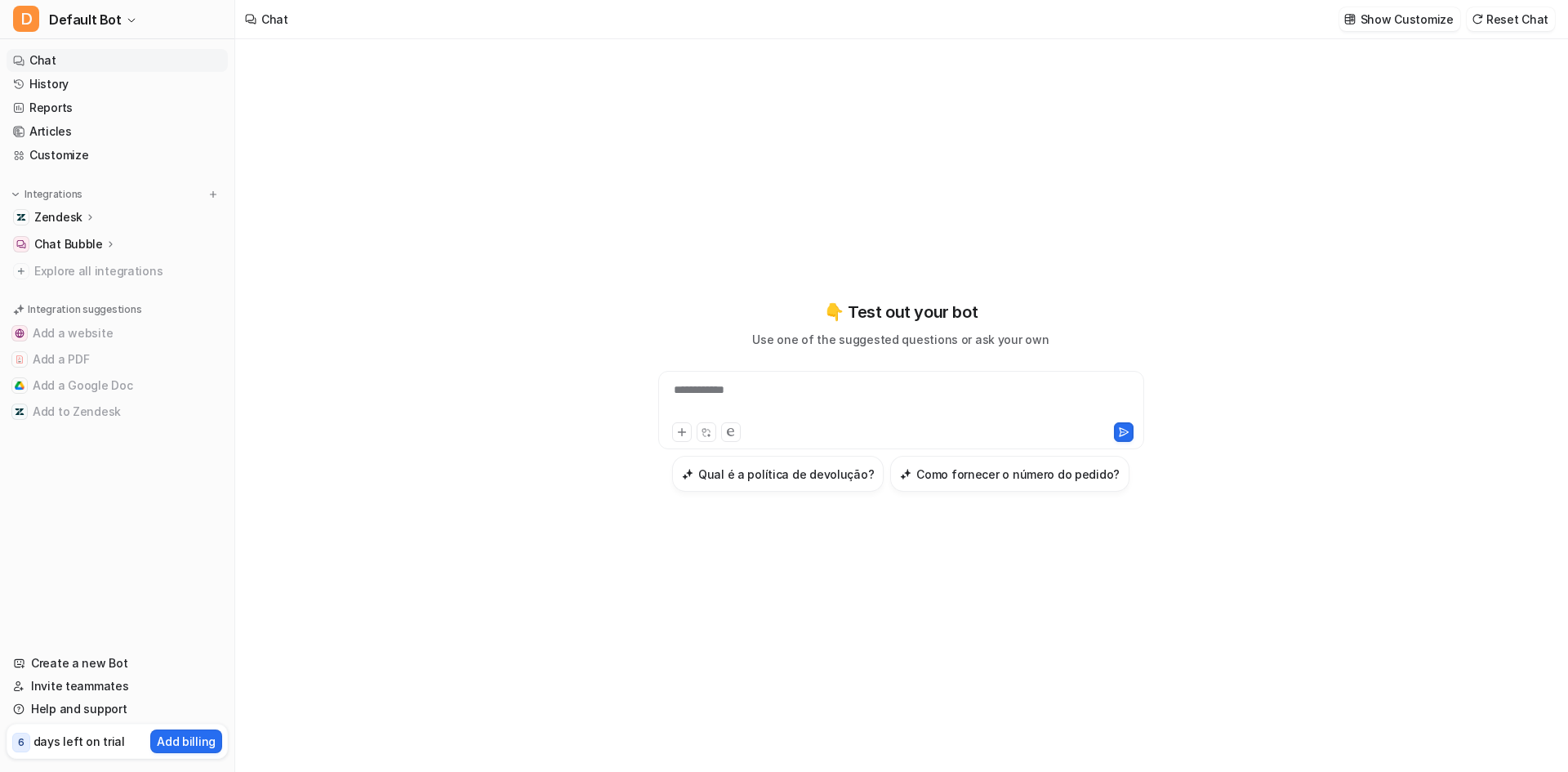
click at [776, 392] on div "**********" at bounding box center [901, 400] width 478 height 38
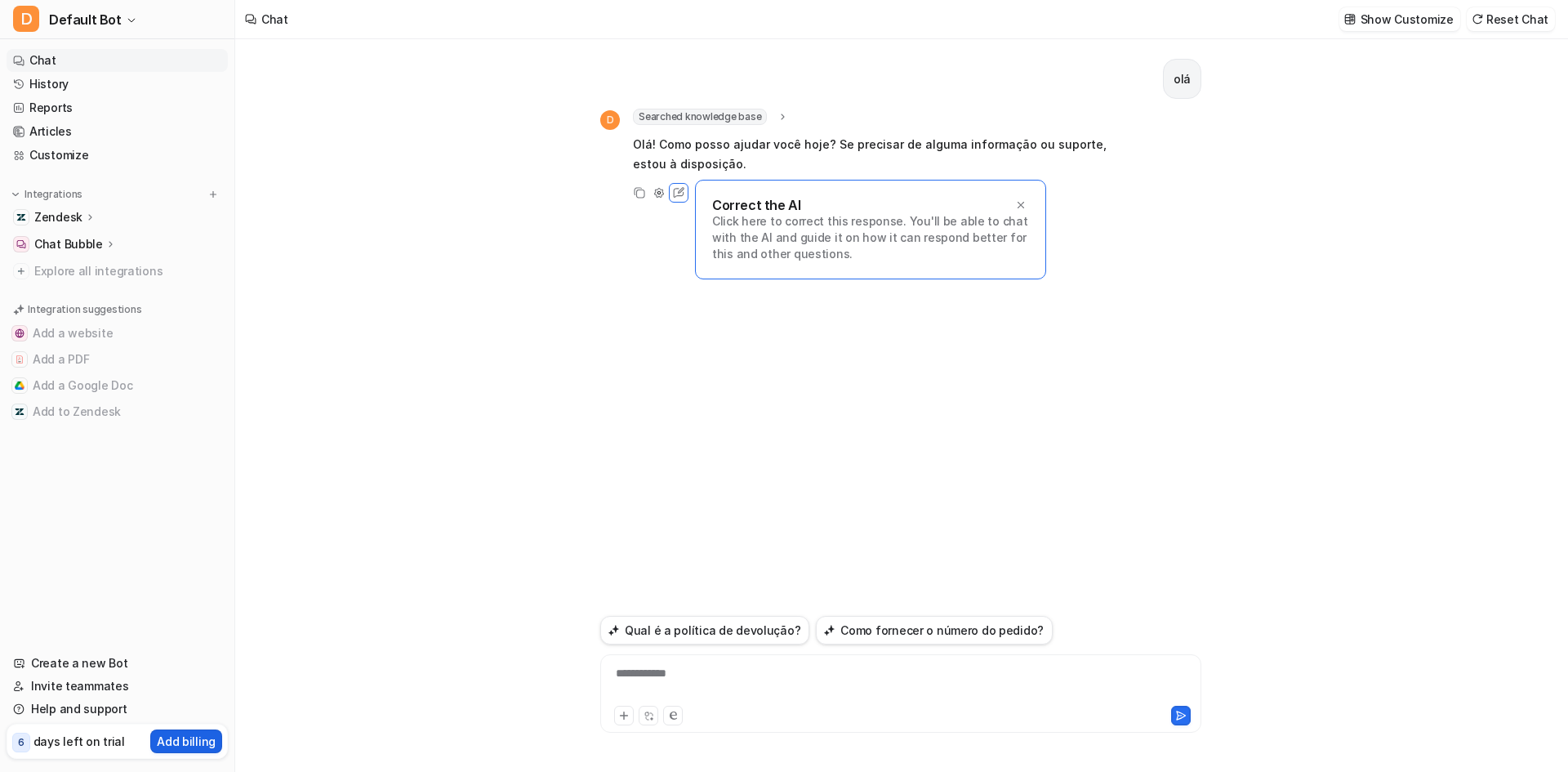
click at [205, 737] on p "Add billing" at bounding box center [186, 742] width 59 height 17
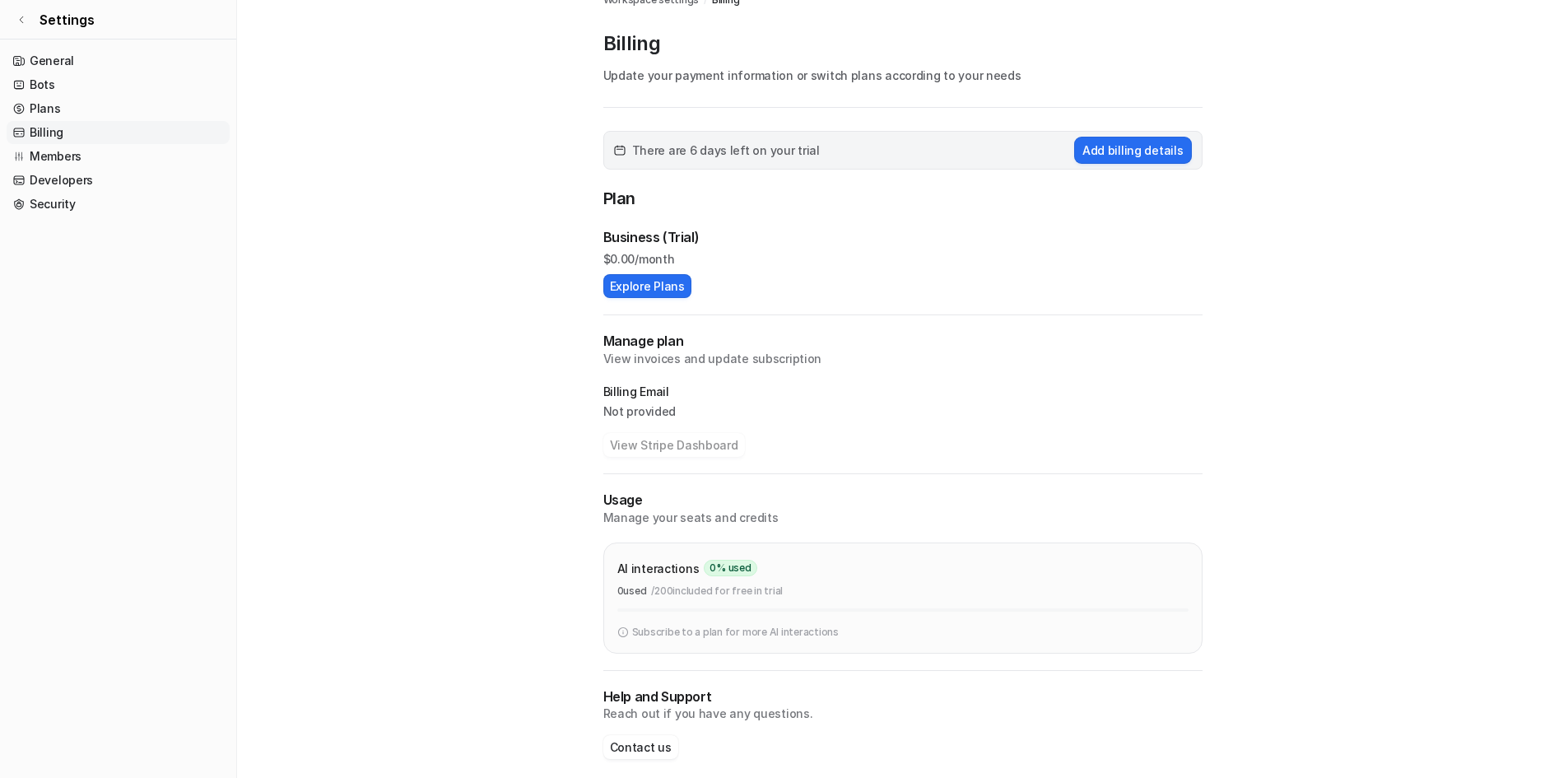
scroll to position [38, 0]
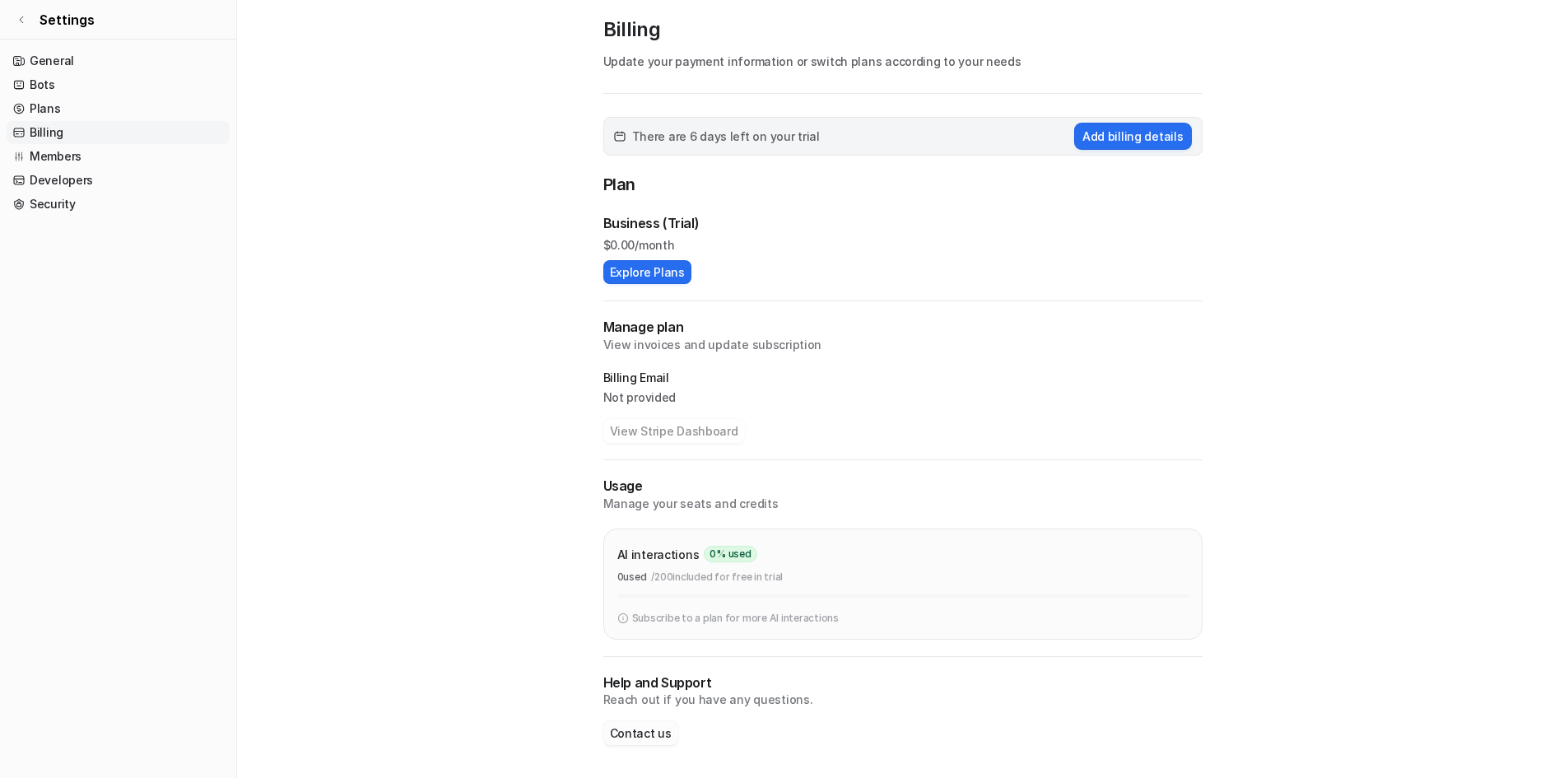
click at [641, 733] on button "Contact us" at bounding box center [641, 733] width 75 height 23
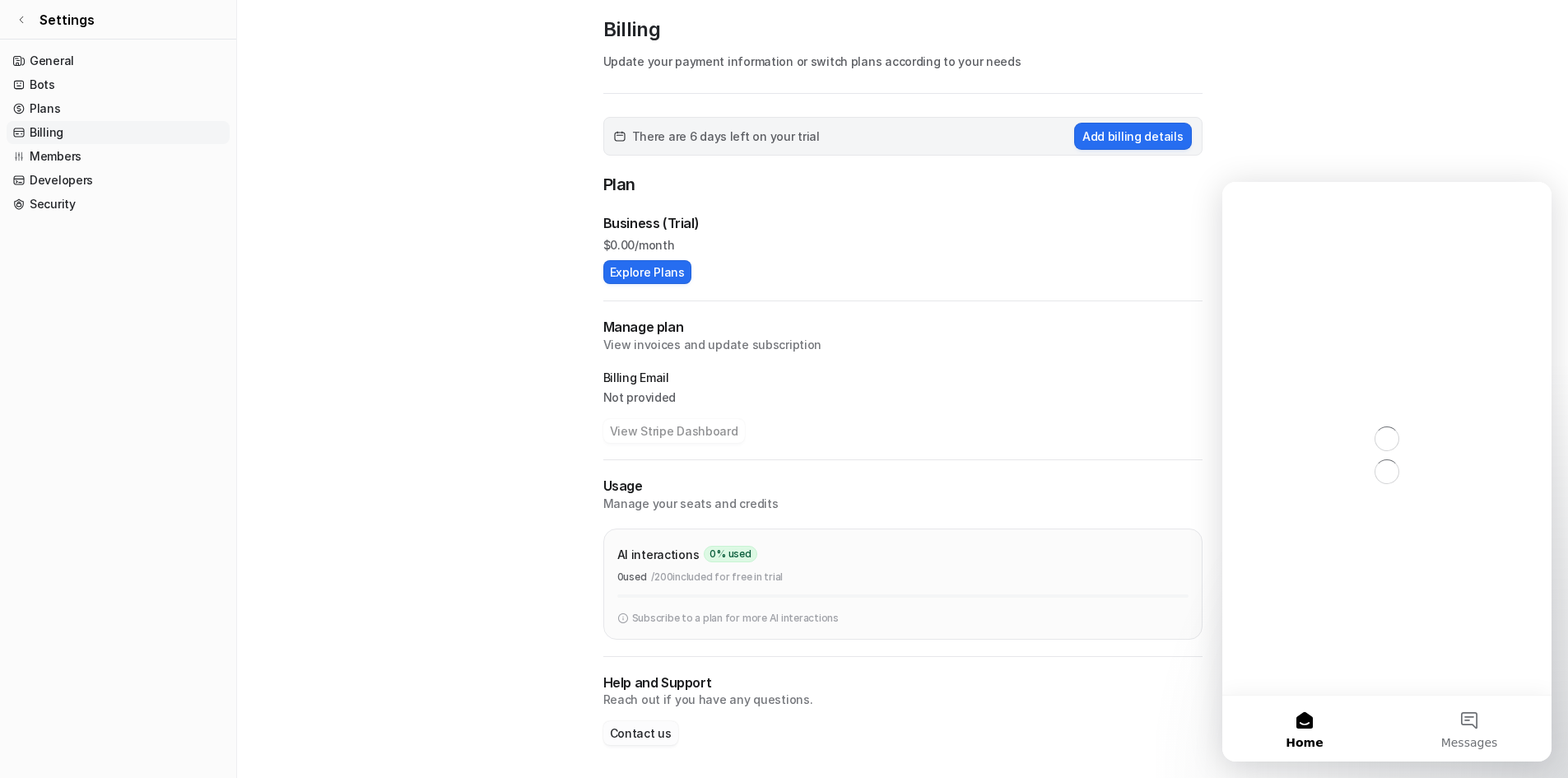
scroll to position [0, 0]
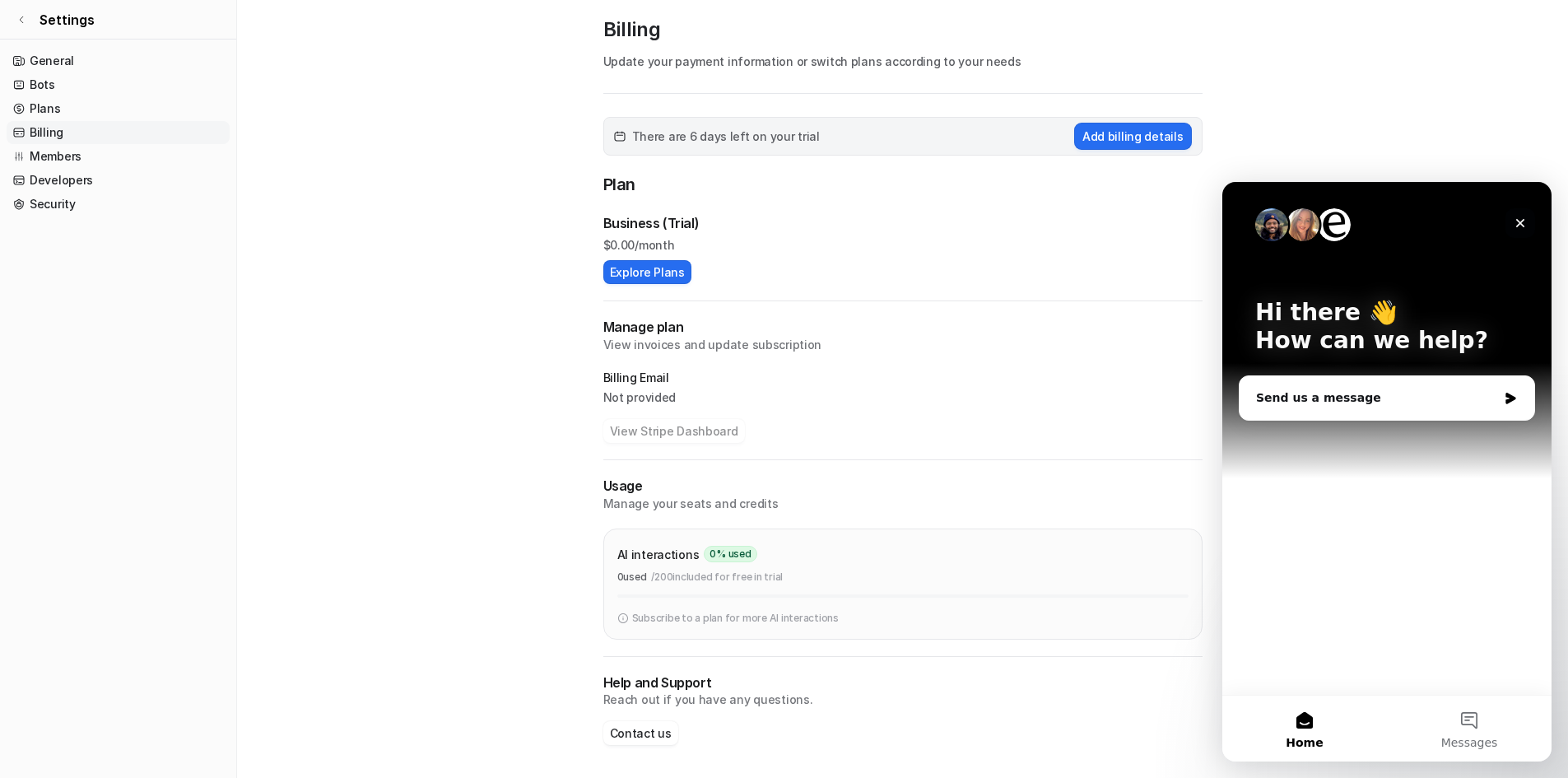
click at [1523, 221] on icon "Close" at bounding box center [1521, 223] width 9 height 9
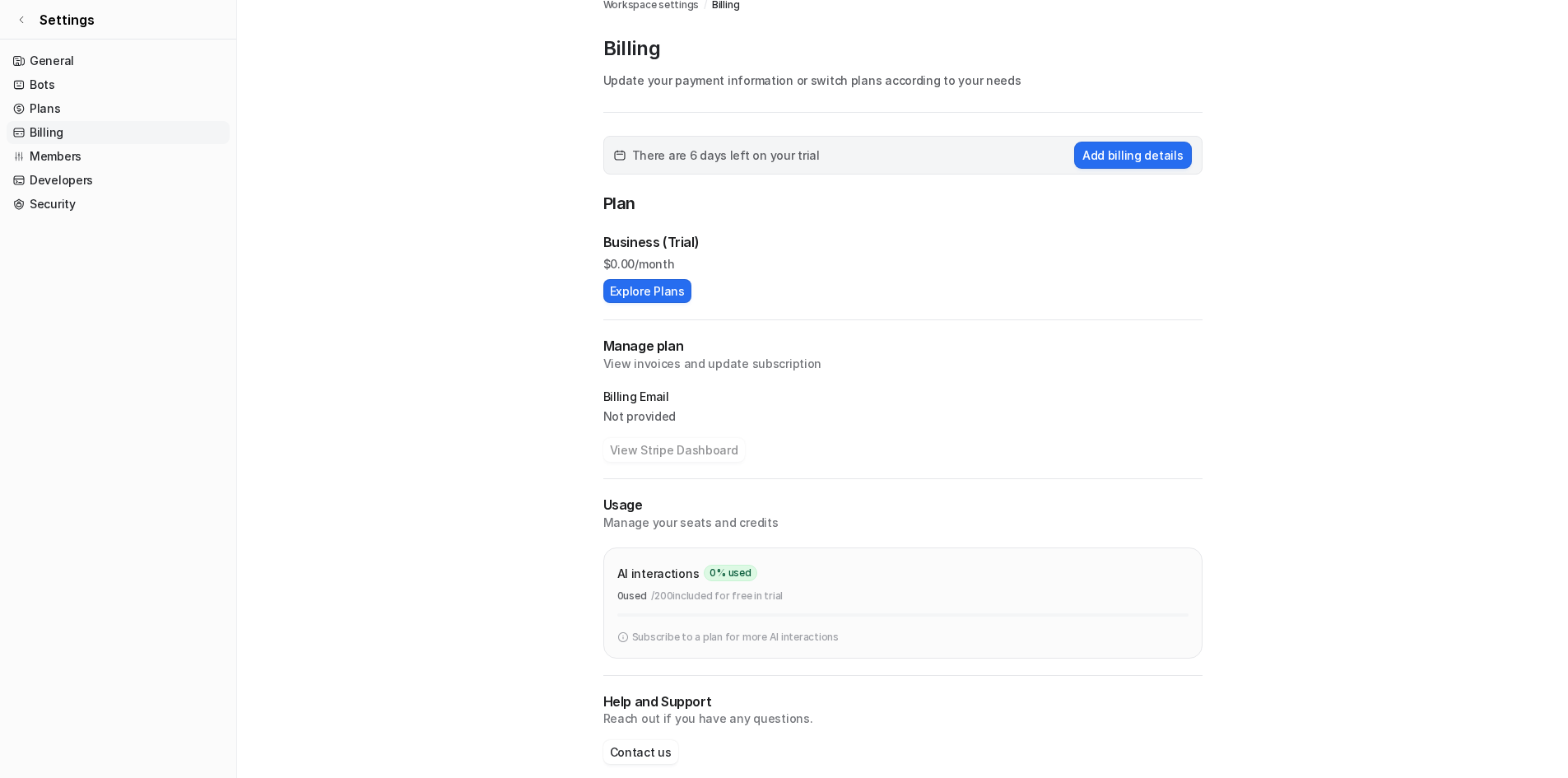
scroll to position [38, 0]
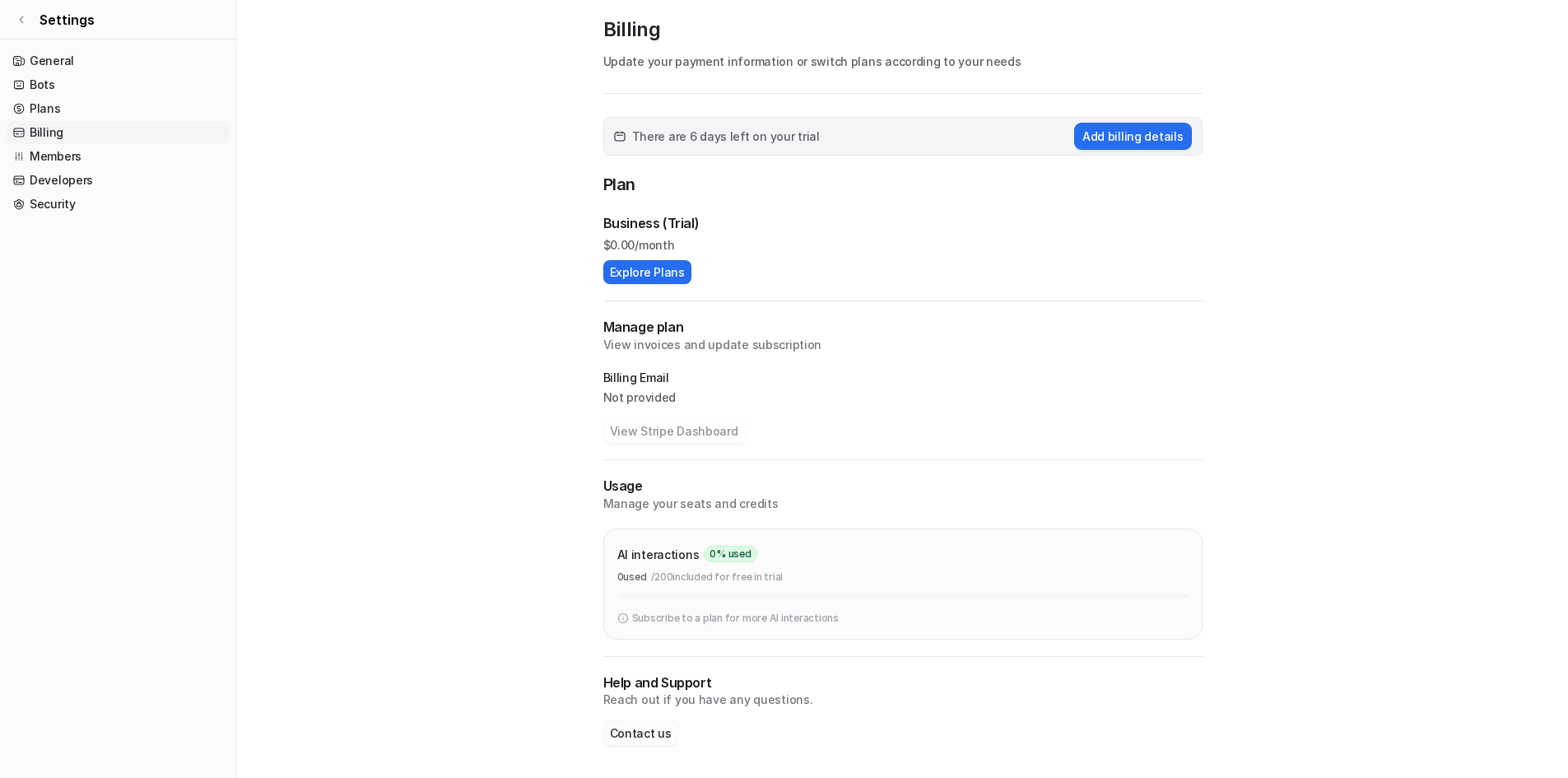
click at [652, 730] on button "Contact us" at bounding box center [641, 733] width 75 height 23
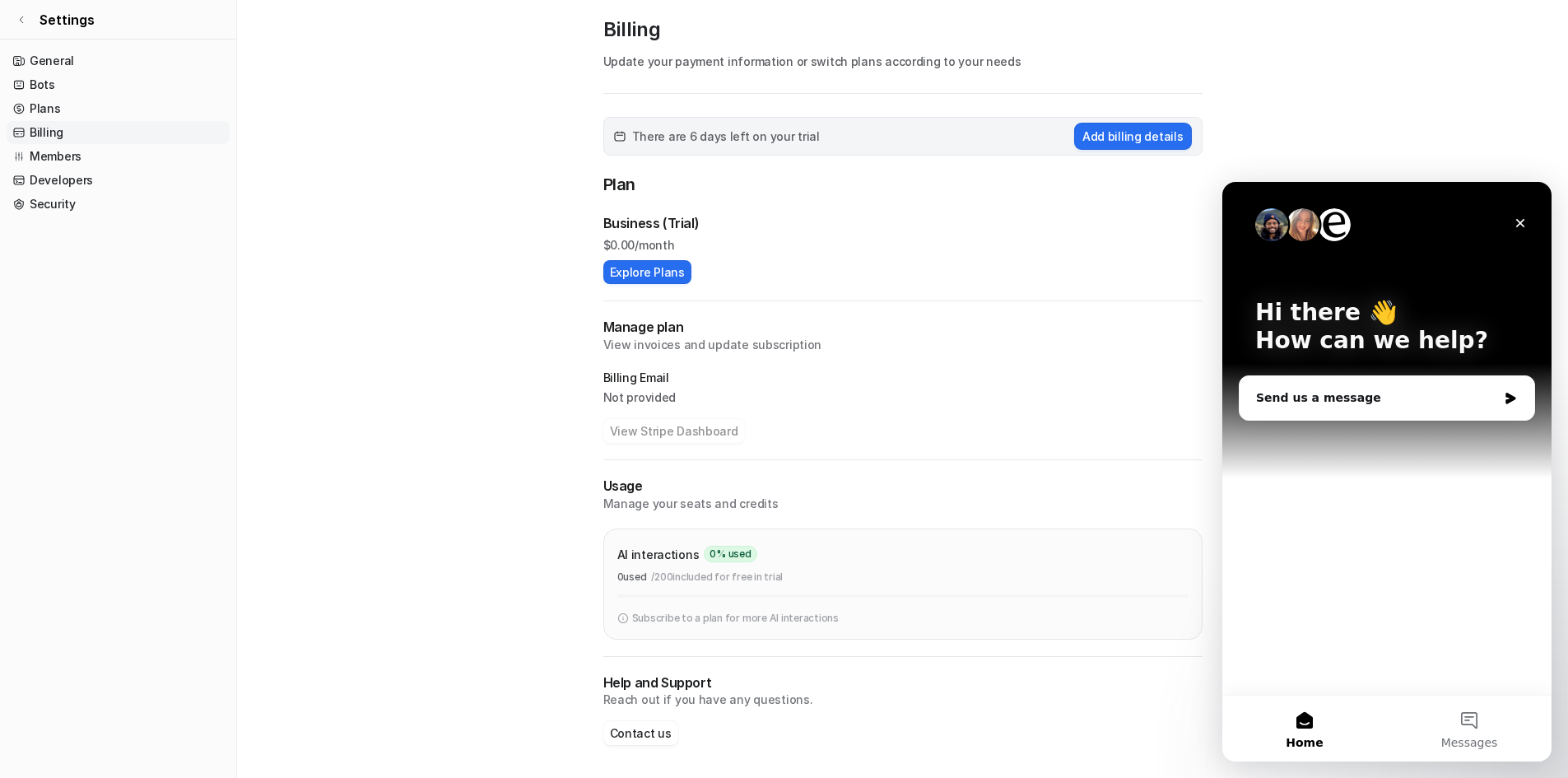
scroll to position [0, 0]
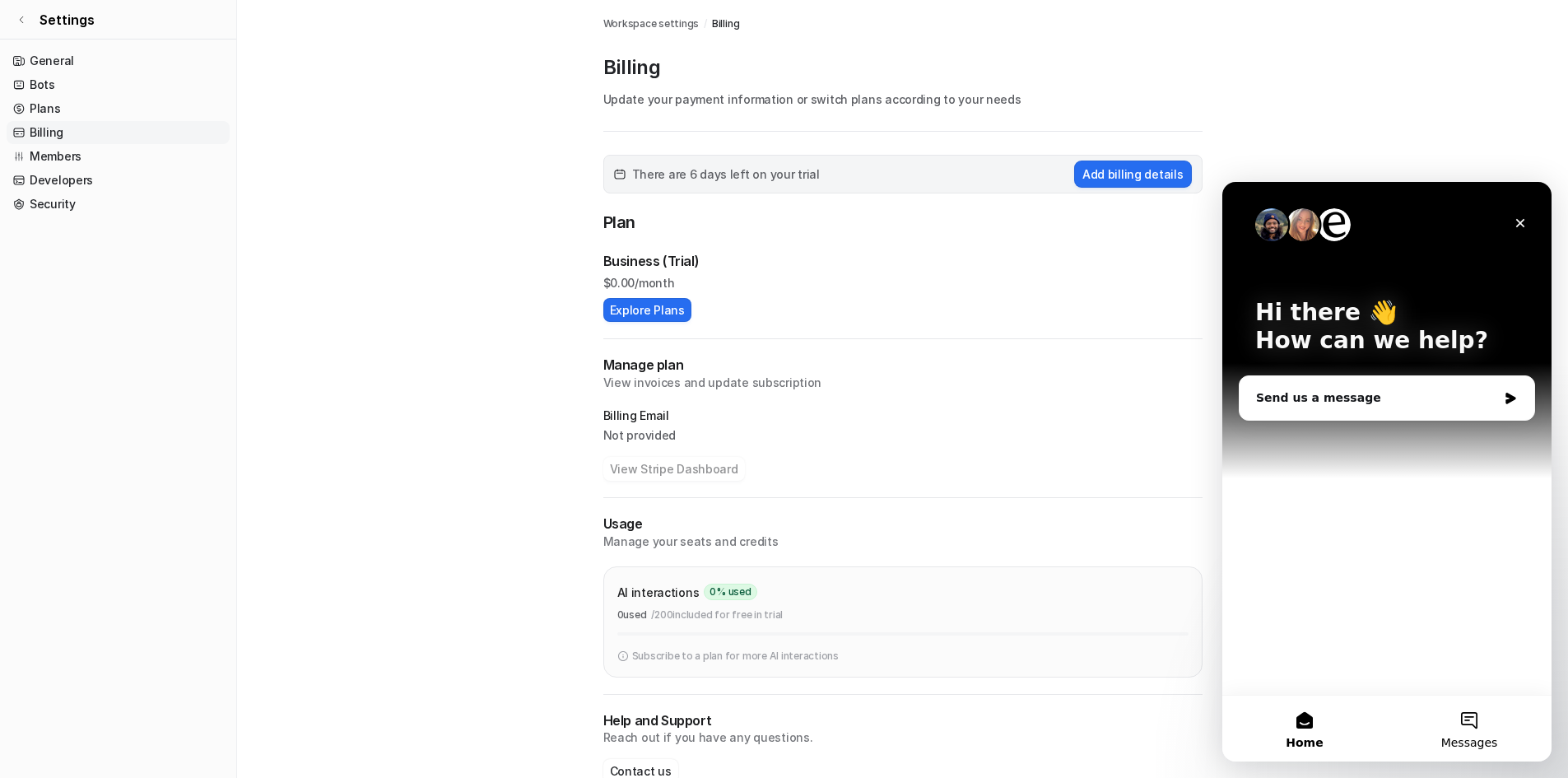
click at [1485, 738] on span "Messages" at bounding box center [1469, 742] width 56 height 11
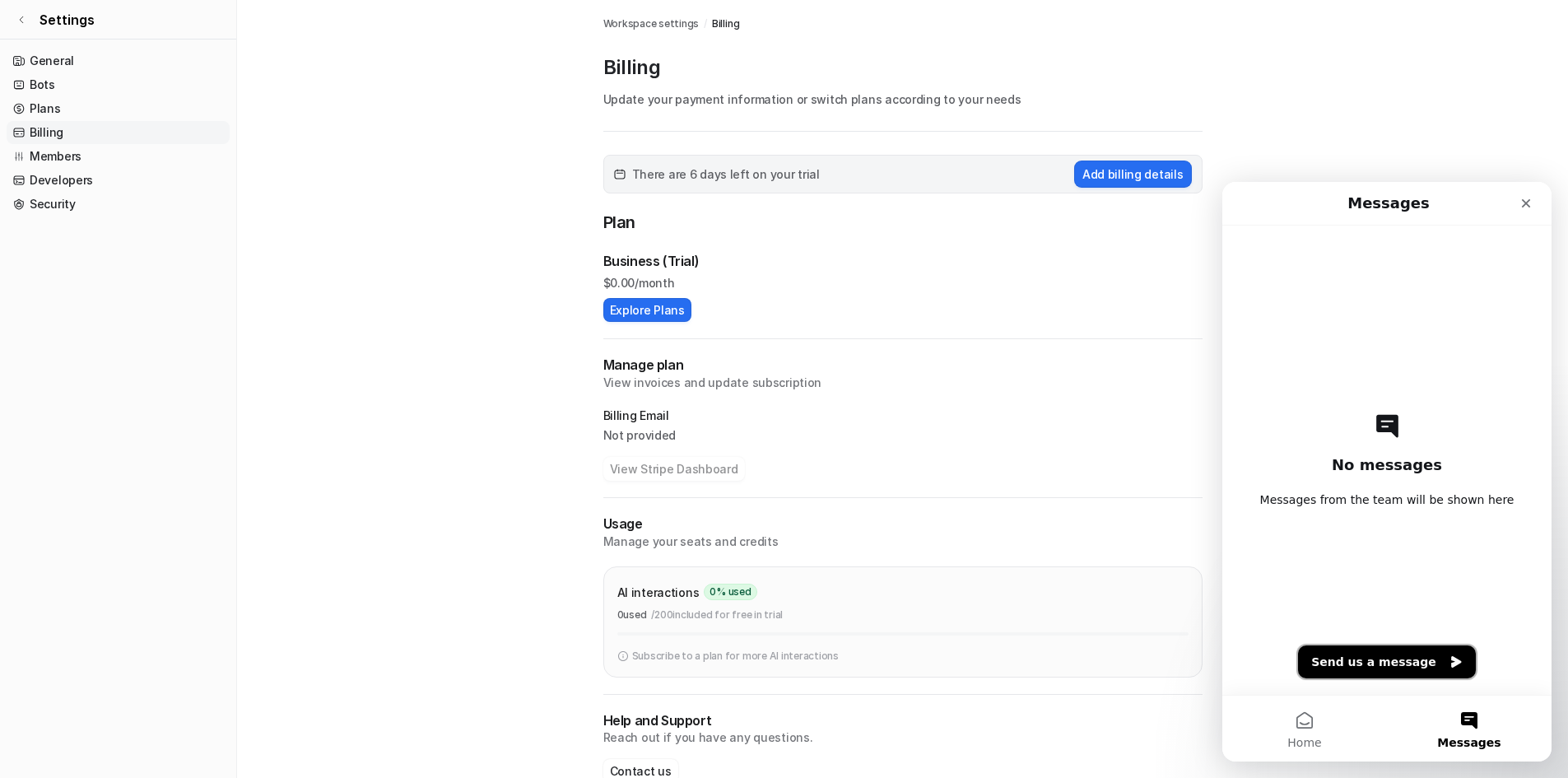
click at [1376, 660] on button "Send us a message" at bounding box center [1387, 662] width 178 height 33
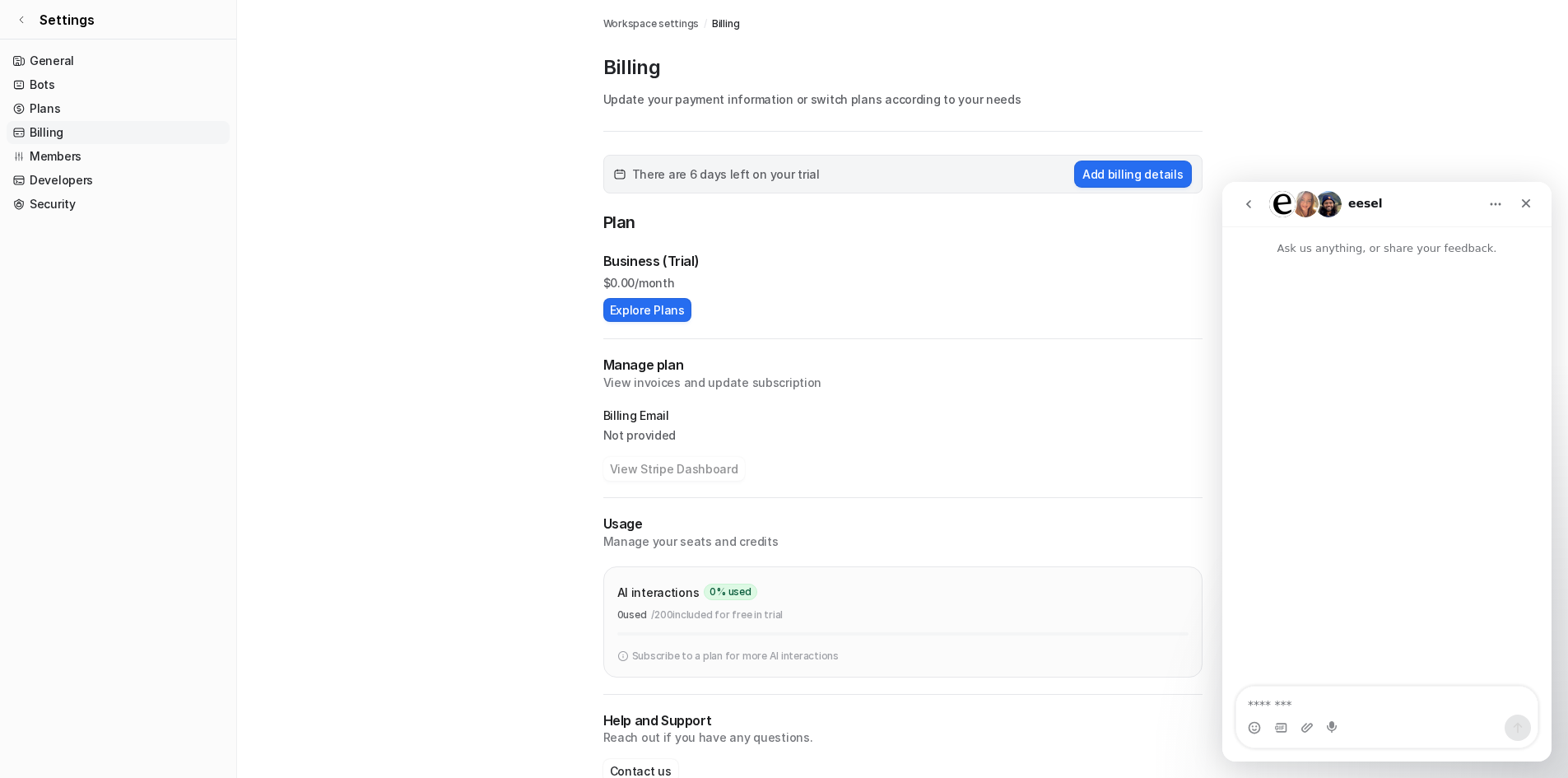
click at [1301, 699] on textarea "Message…" at bounding box center [1387, 701] width 302 height 28
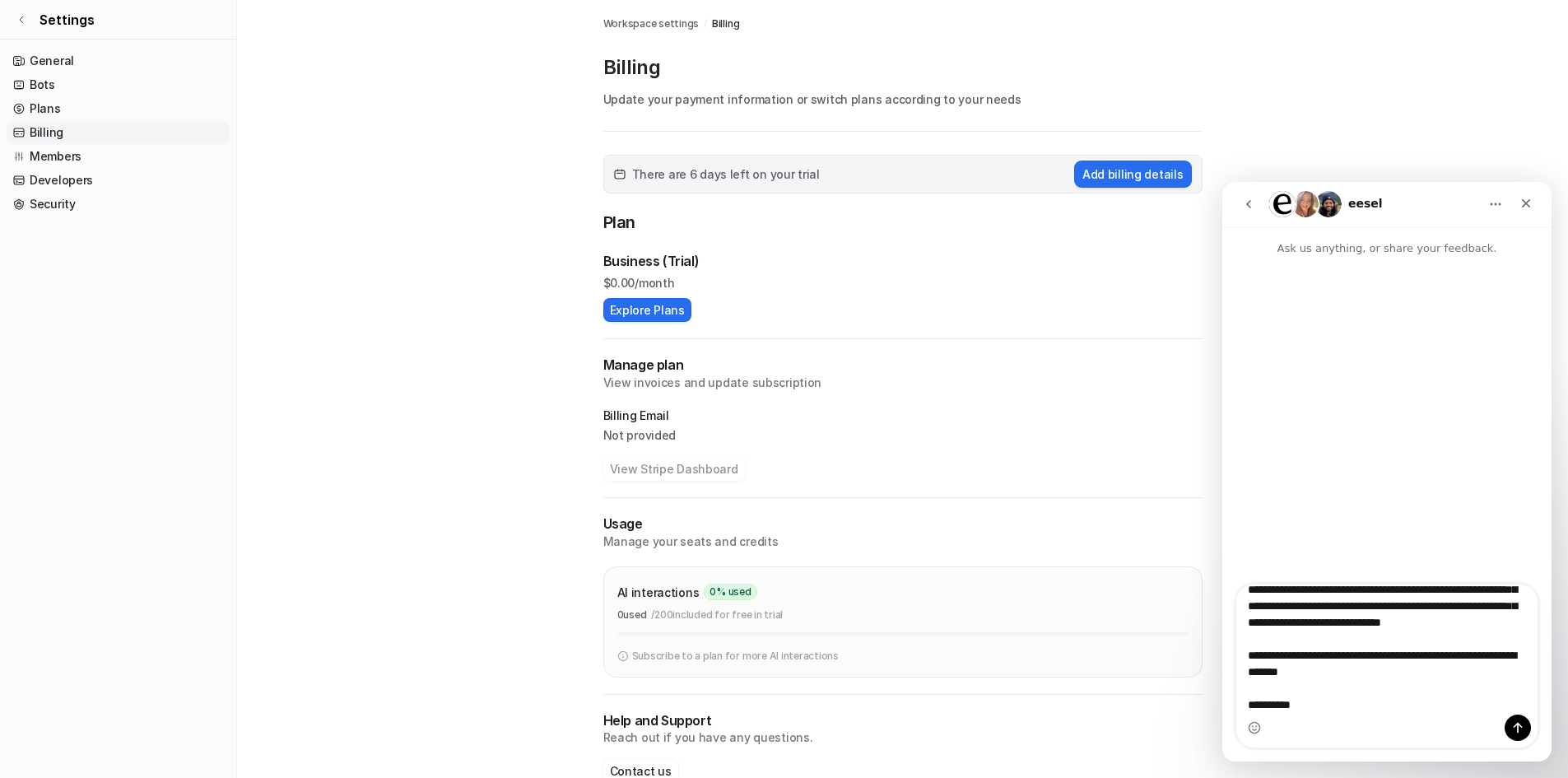
type textarea "**********"
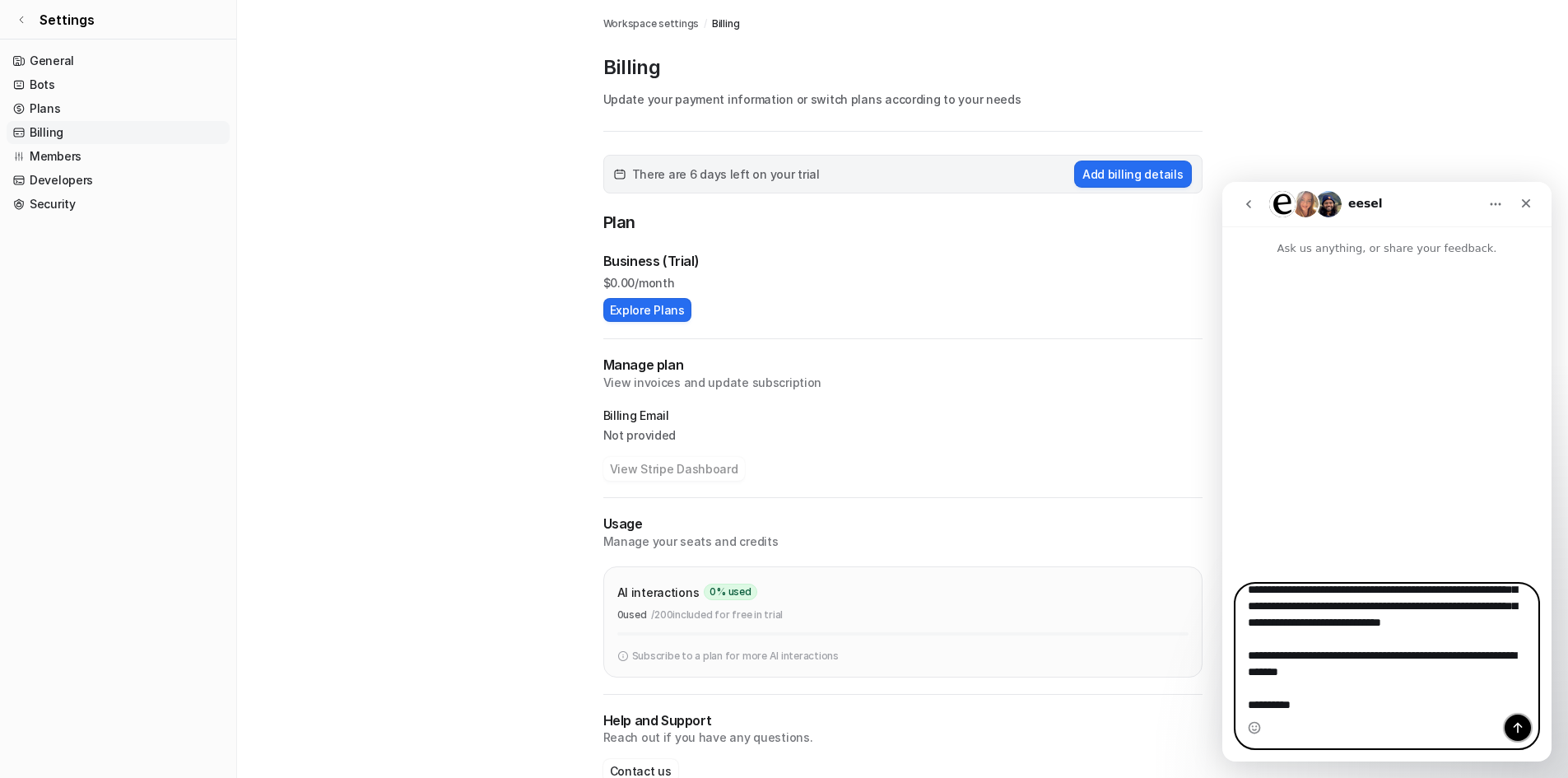
click at [1515, 723] on icon "Send a message…" at bounding box center [1518, 728] width 13 height 13
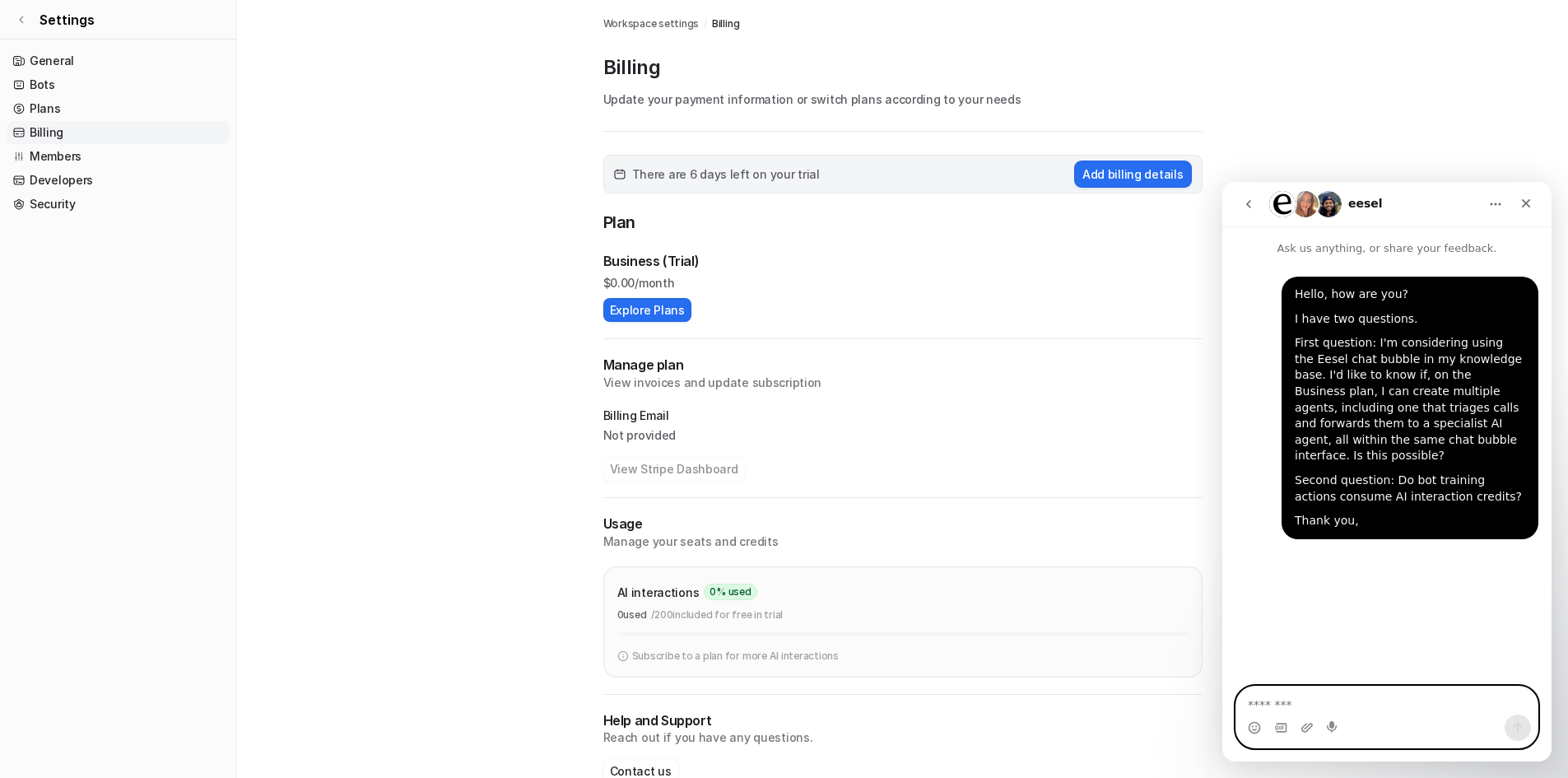
scroll to position [0, 0]
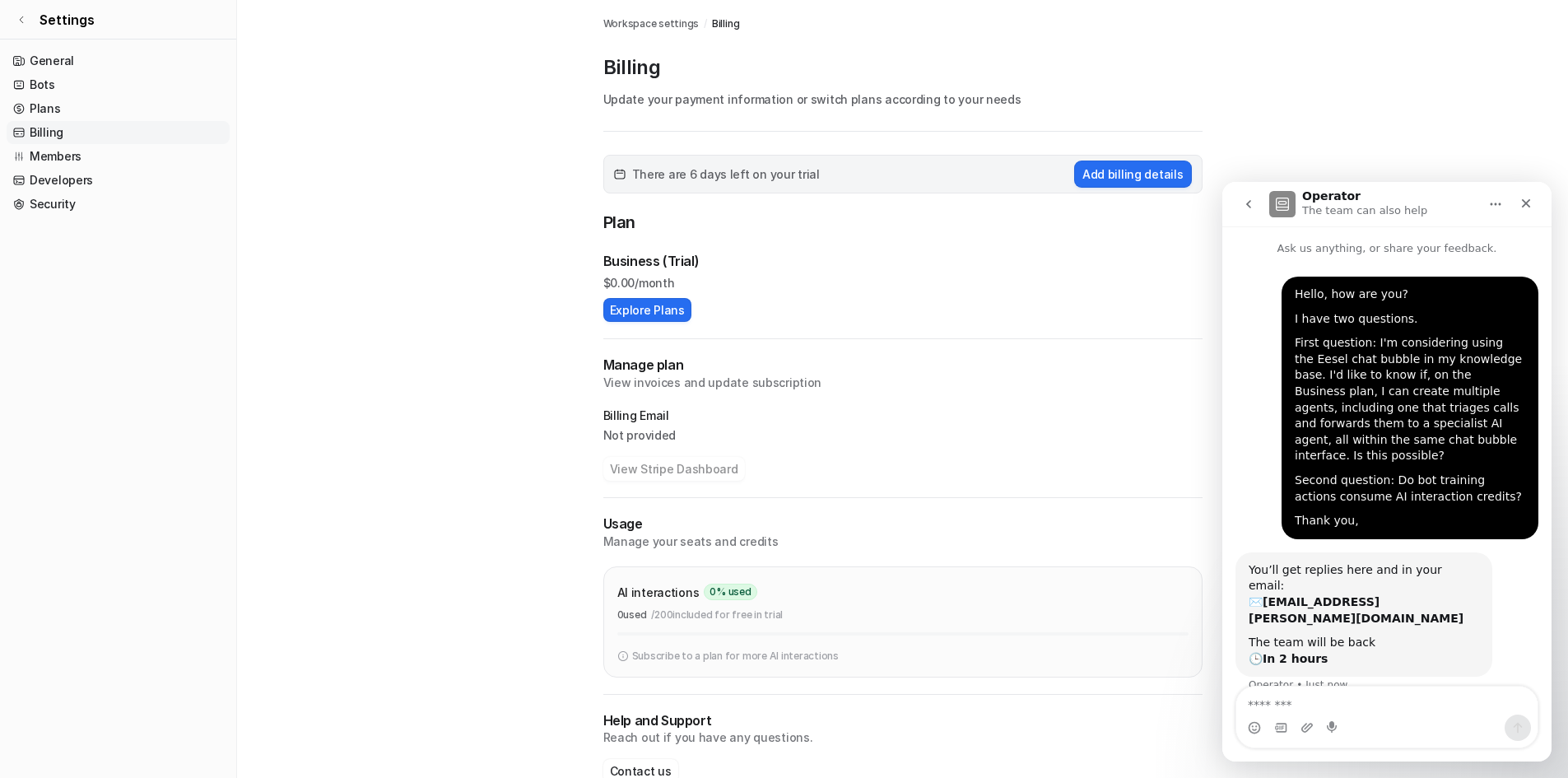
click at [1239, 203] on button "go back" at bounding box center [1249, 204] width 31 height 31
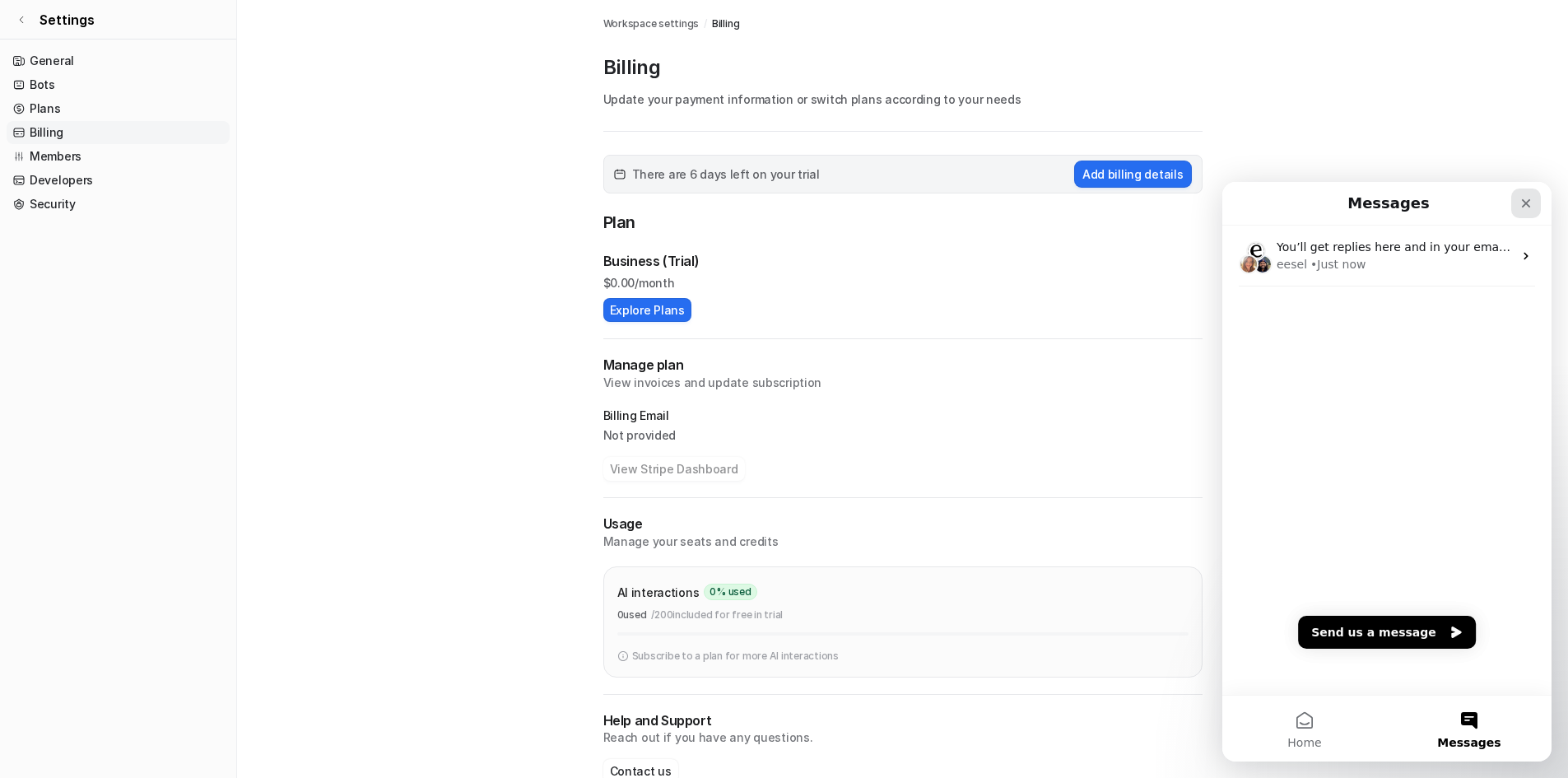
drag, startPoint x: 1531, startPoint y: 201, endPoint x: 2749, endPoint y: 382, distance: 1231.4
click at [1531, 201] on icon "Close" at bounding box center [1525, 203] width 13 height 13
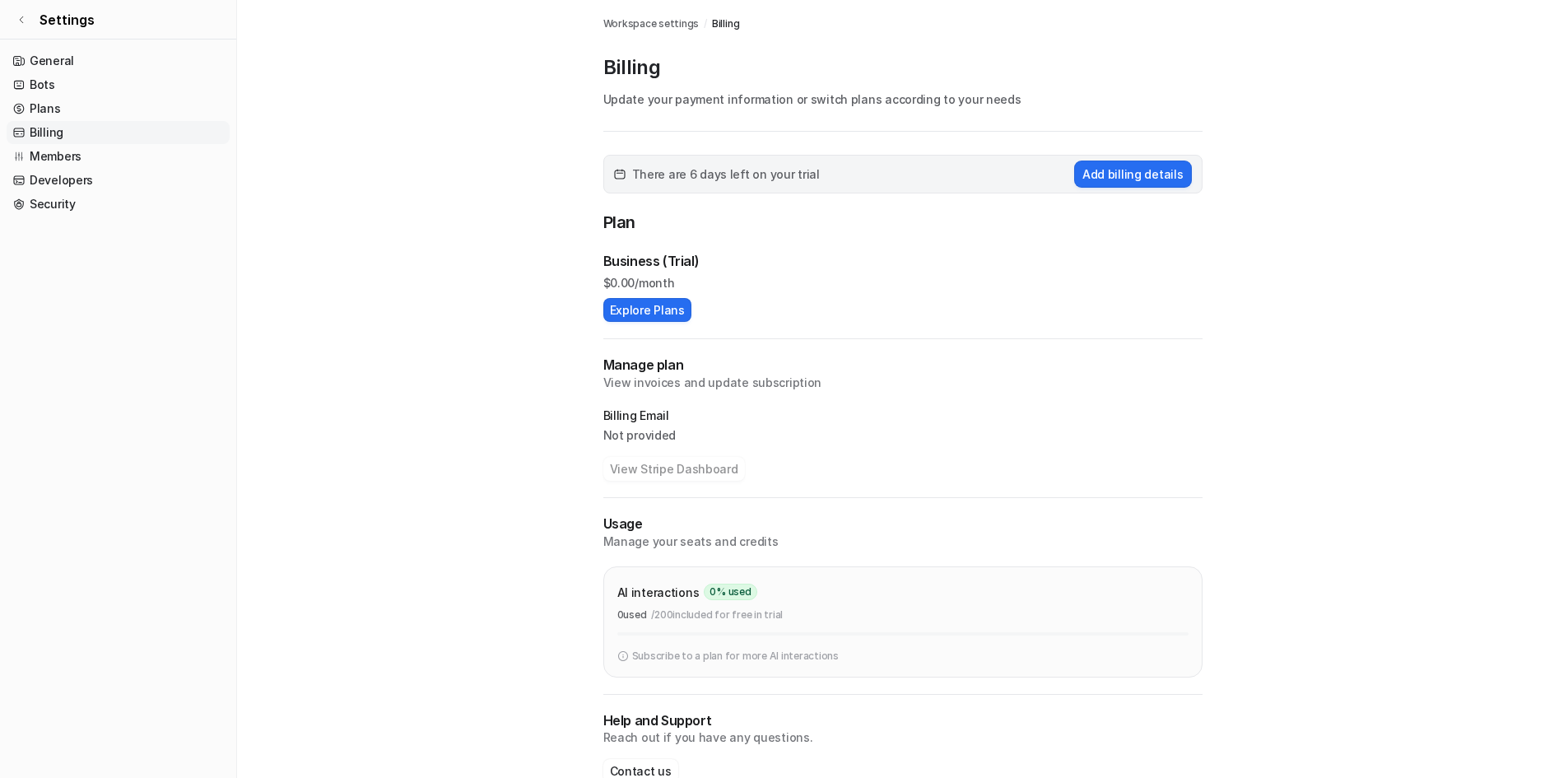
click at [1461, 141] on main "Workspace settings / Billing Billing Update your payment information or switch …" at bounding box center [903, 408] width 1332 height 816
